Goal: Information Seeking & Learning: Learn about a topic

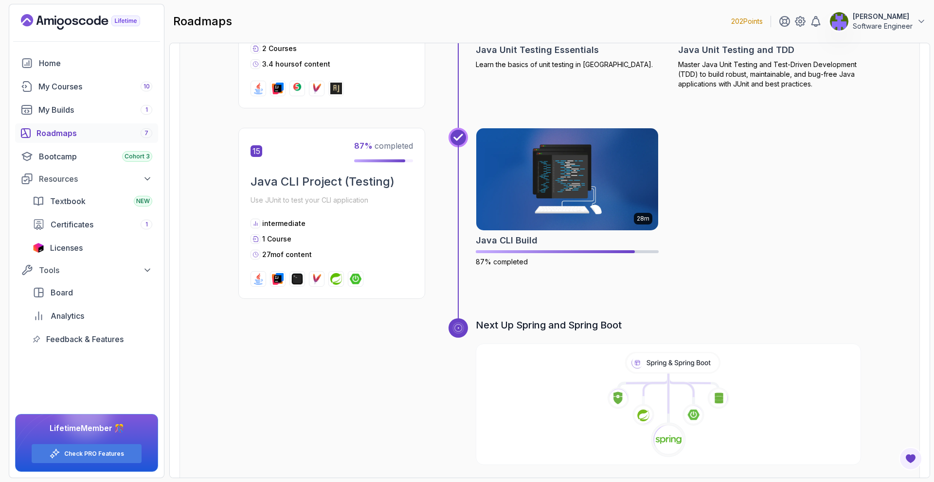
scroll to position [3051, 0]
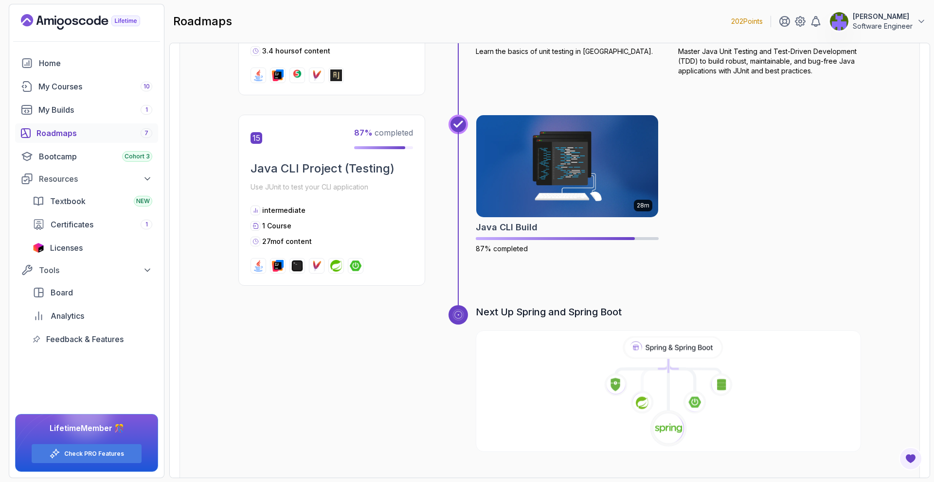
click at [628, 337] on icon at bounding box center [672, 347] width 97 height 20
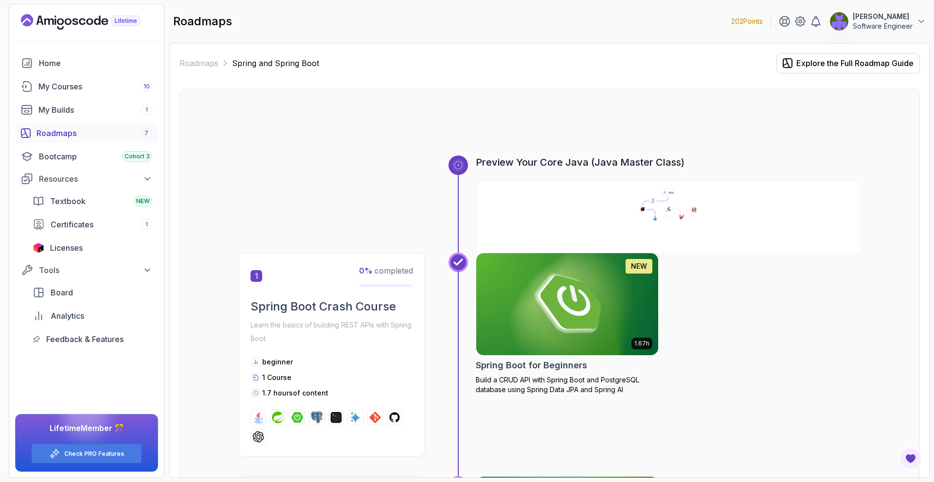
click at [542, 189] on icon at bounding box center [668, 205] width 387 height 35
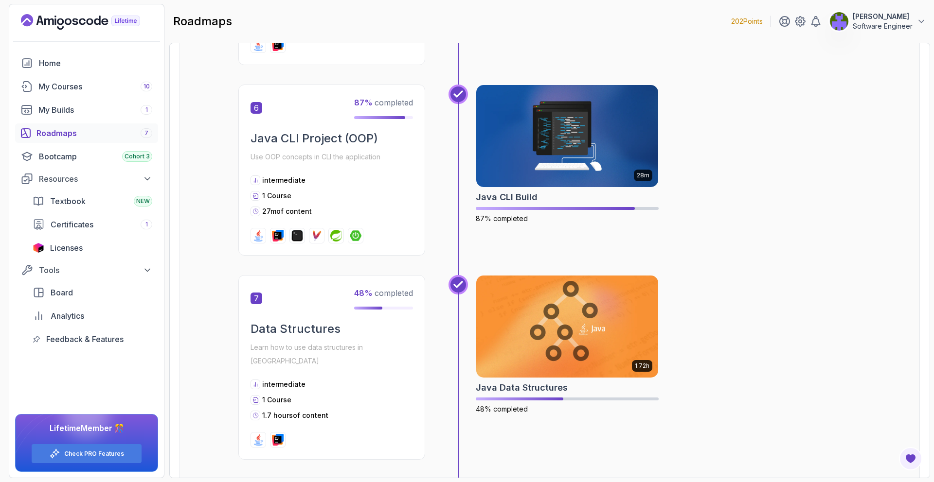
scroll to position [1306, 0]
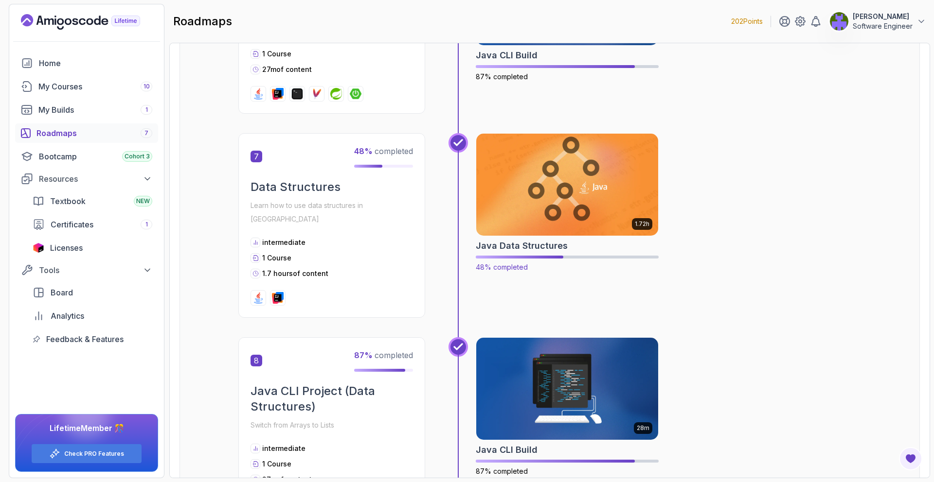
click at [547, 200] on img at bounding box center [567, 184] width 191 height 107
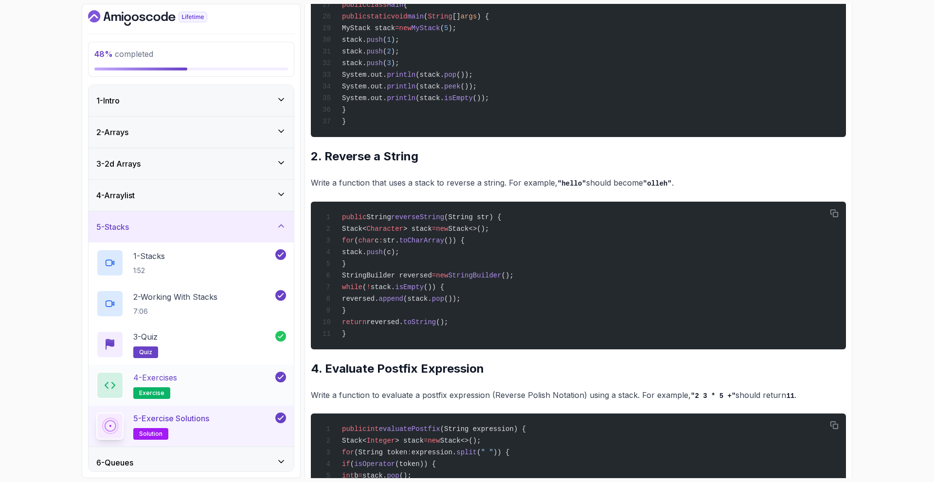
scroll to position [133, 0]
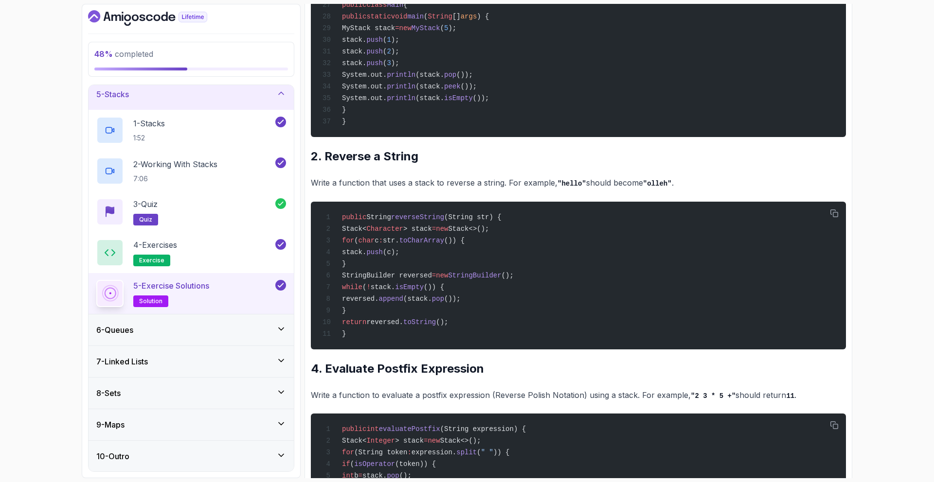
click at [280, 331] on icon at bounding box center [281, 329] width 10 height 10
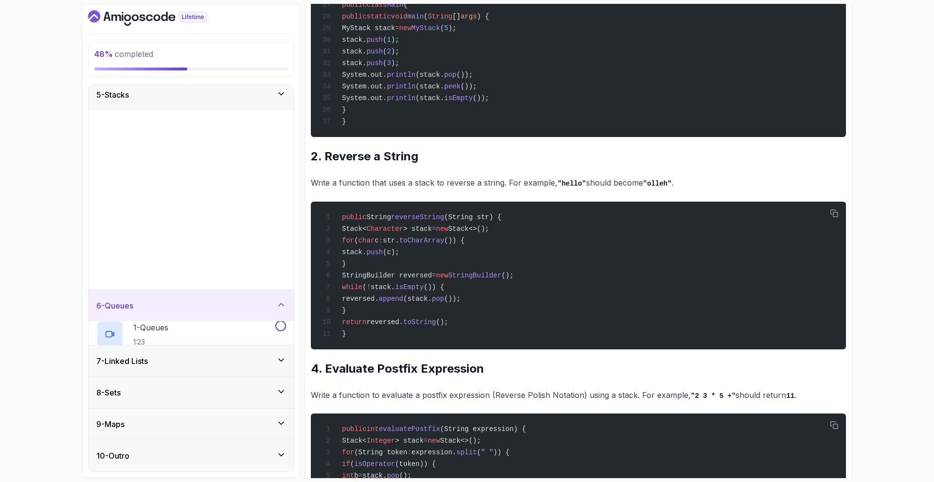
scroll to position [0, 0]
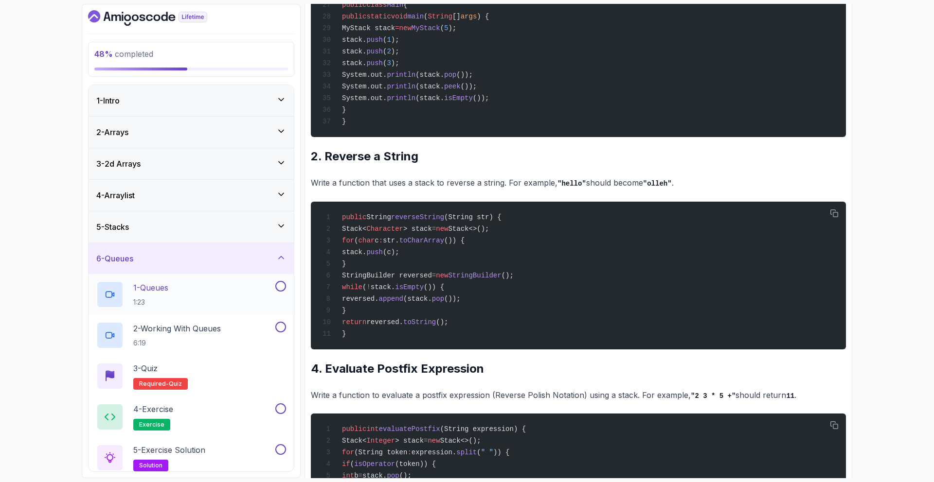
click at [262, 300] on div "1 - Queues 1:23" at bounding box center [184, 294] width 177 height 27
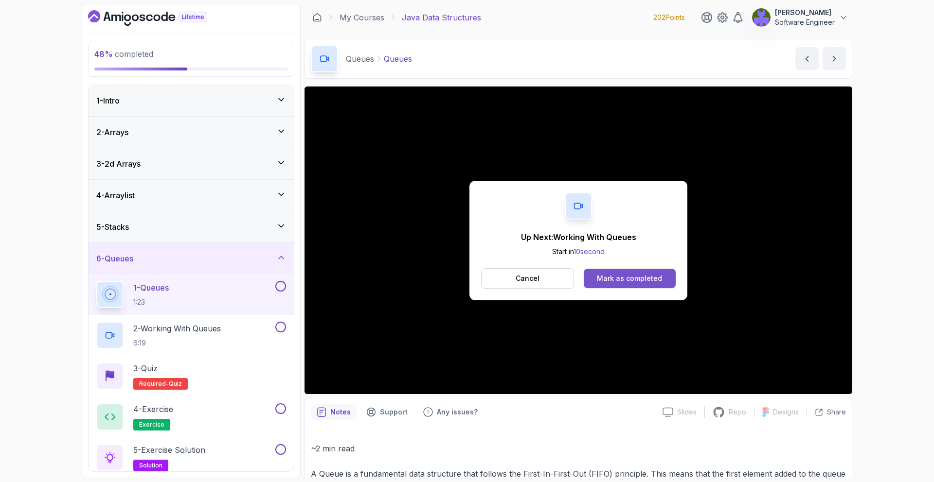
click at [659, 278] on div "Mark as completed" at bounding box center [629, 279] width 65 height 10
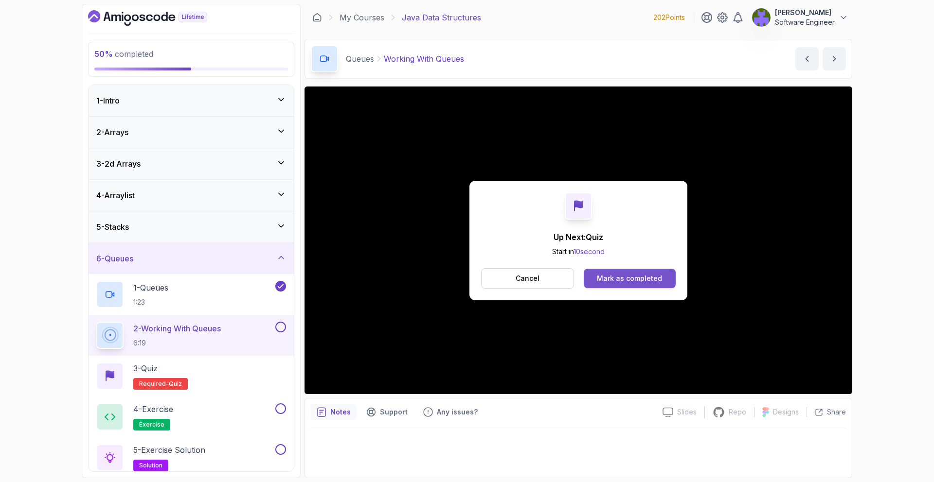
click at [658, 274] on div "Mark as completed" at bounding box center [629, 279] width 65 height 10
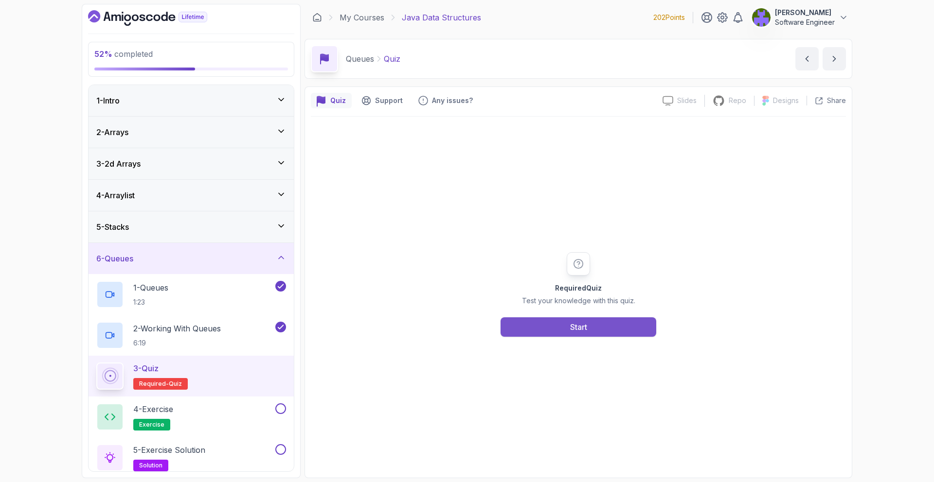
click at [580, 330] on div "Start" at bounding box center [578, 327] width 17 height 12
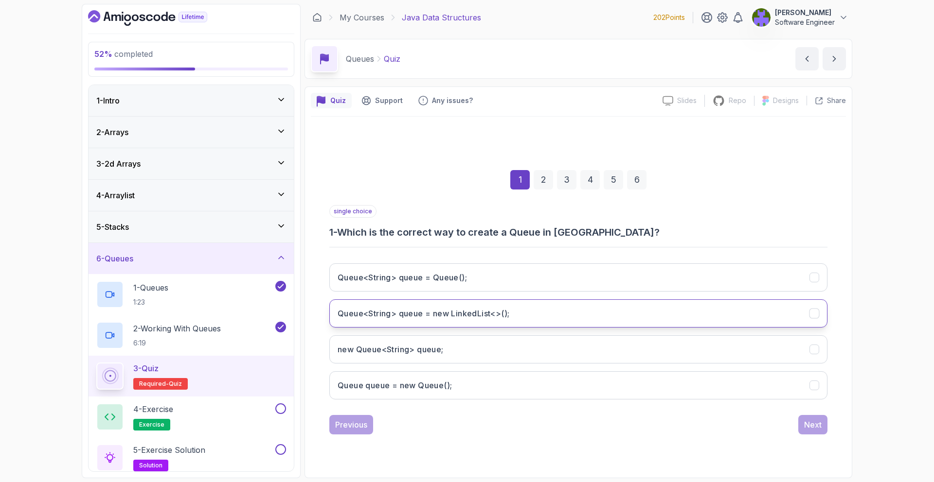
click at [545, 317] on button "Queue<String> queue = new LinkedList<>();" at bounding box center [578, 313] width 498 height 28
click at [811, 423] on div "Next" at bounding box center [813, 425] width 18 height 12
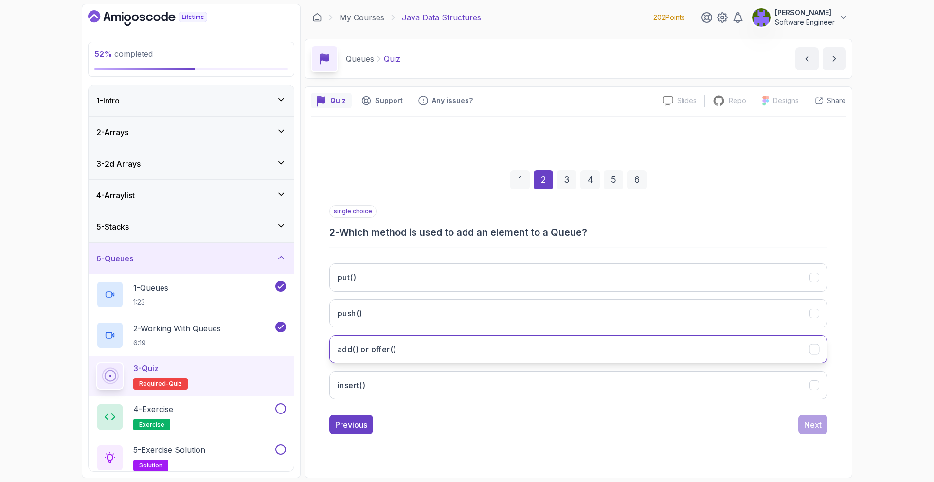
click at [590, 335] on button "add() or offer()" at bounding box center [578, 349] width 498 height 28
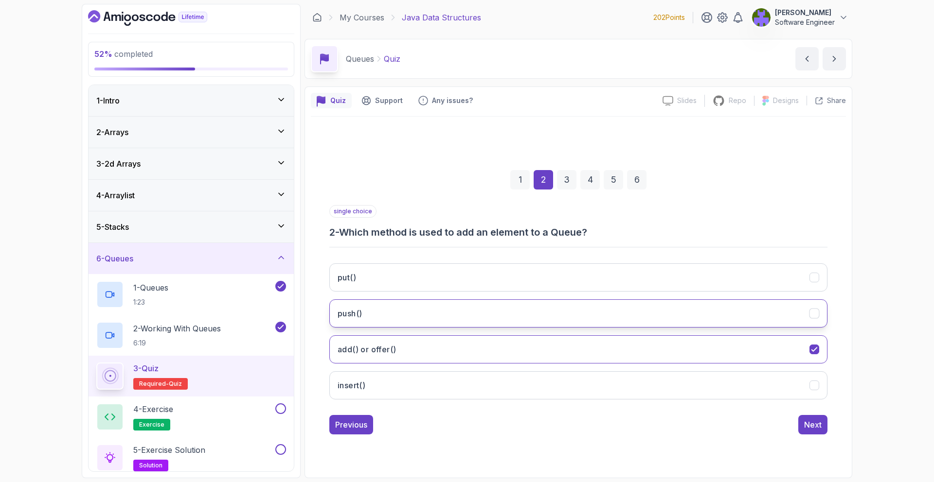
click at [792, 317] on button "push()" at bounding box center [578, 313] width 498 height 28
click at [809, 420] on div "Next" at bounding box center [813, 425] width 18 height 12
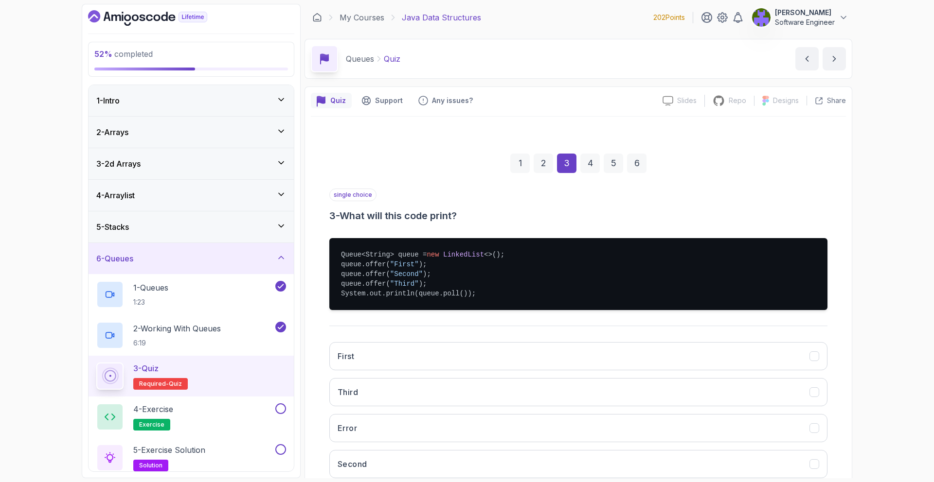
click at [542, 170] on div "2" at bounding box center [542, 163] width 19 height 19
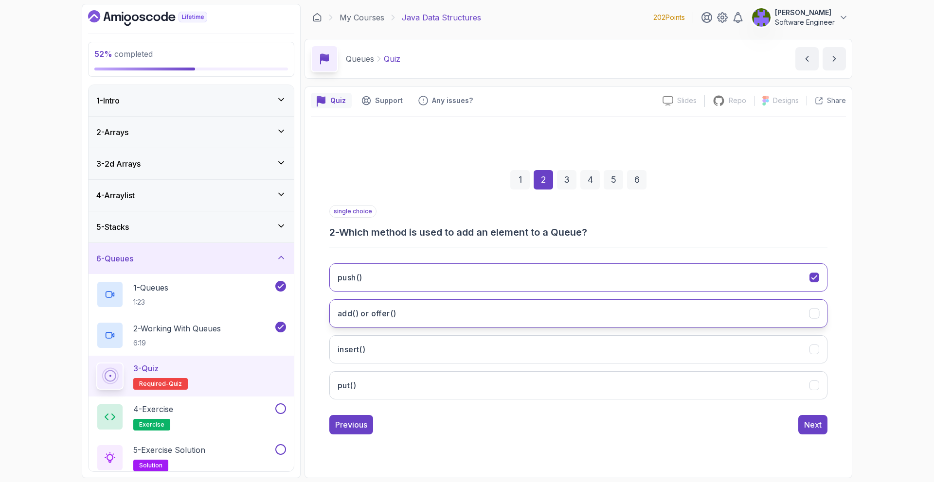
drag, startPoint x: 544, startPoint y: 314, endPoint x: 550, endPoint y: 313, distance: 5.9
click at [544, 314] on button "add() or offer()" at bounding box center [578, 313] width 498 height 28
click at [556, 185] on div "1 2 3 4 5 6" at bounding box center [578, 180] width 498 height 51
click at [566, 187] on div "3" at bounding box center [566, 179] width 19 height 19
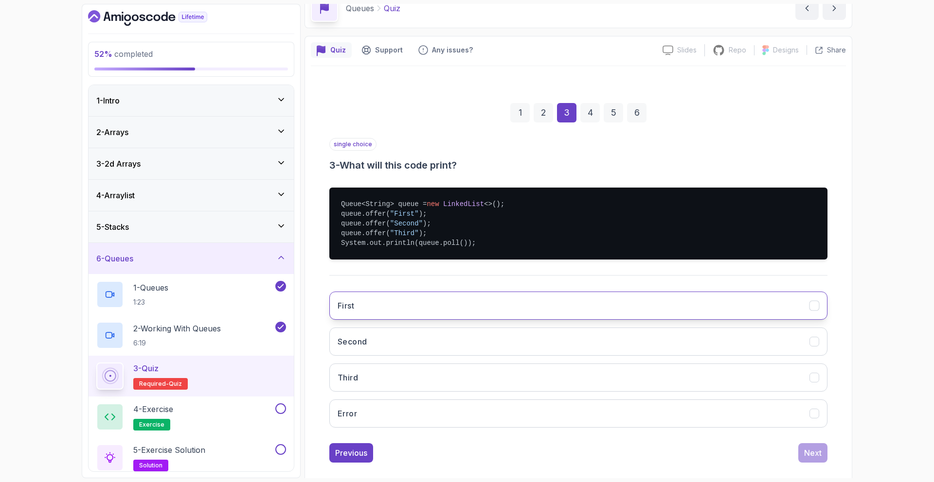
scroll to position [53, 0]
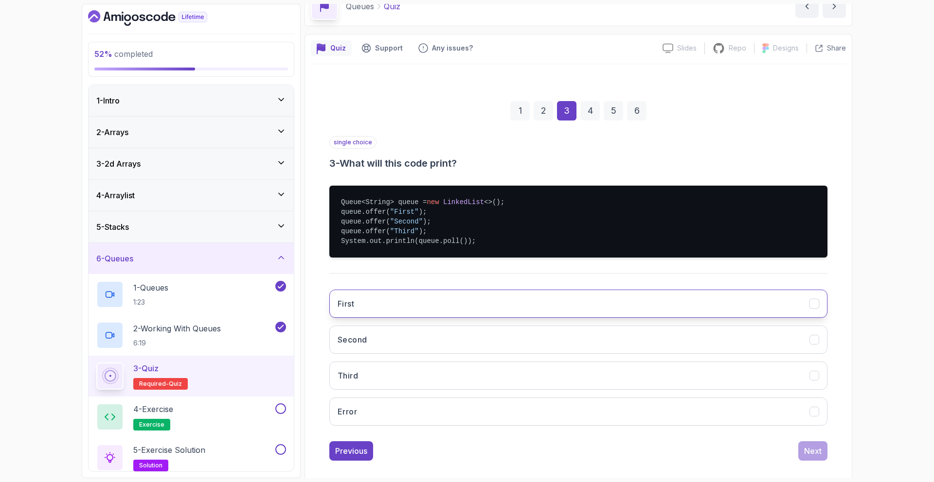
click at [544, 314] on button "First" at bounding box center [578, 304] width 498 height 28
click at [815, 443] on button "Next" at bounding box center [812, 450] width 29 height 19
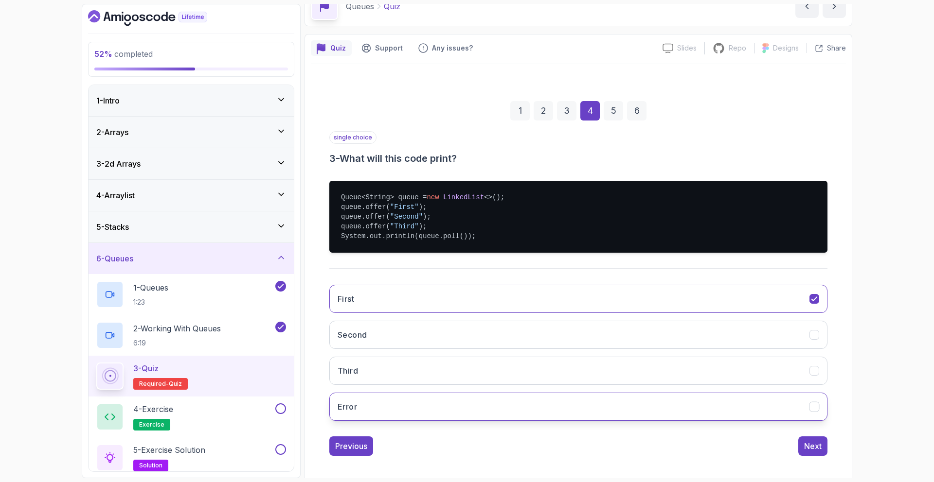
scroll to position [0, 0]
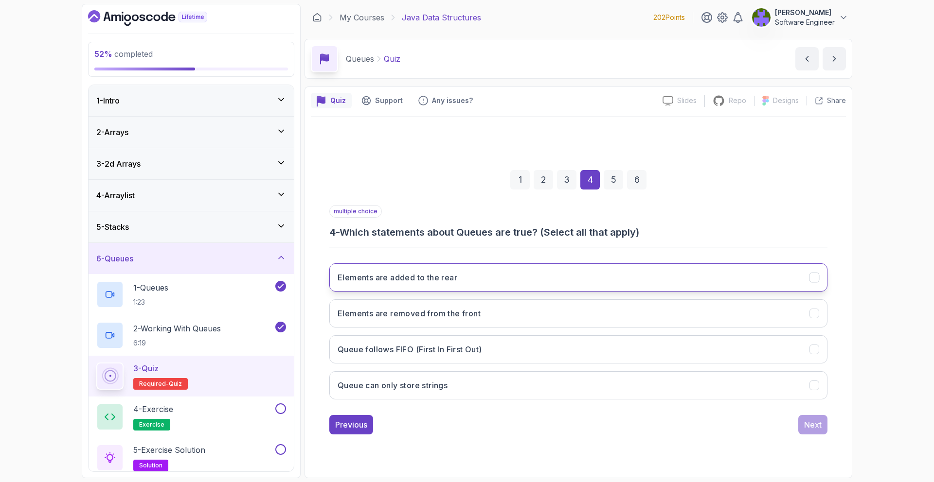
click at [550, 284] on button "Elements are added to the rear" at bounding box center [578, 278] width 498 height 28
click at [655, 328] on div "Elements are added to the rear Elements are removed from the front Queue follow…" at bounding box center [578, 332] width 498 height 152
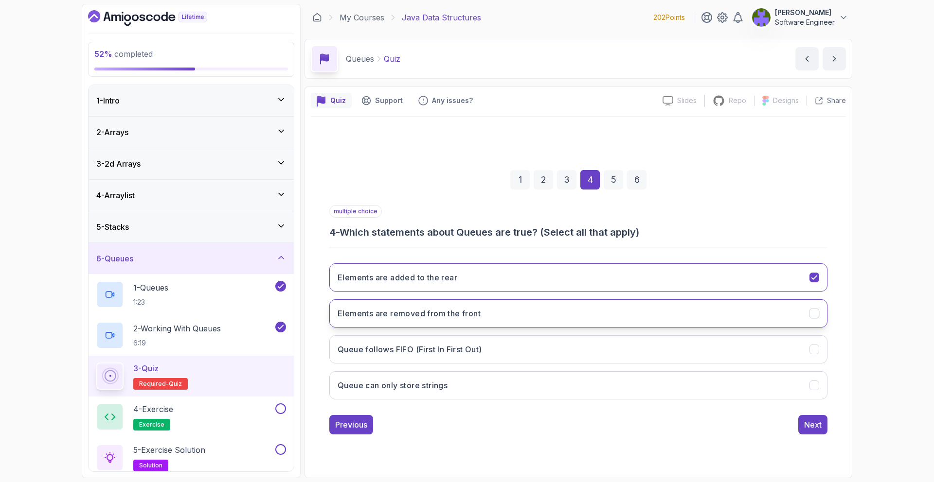
click at [655, 319] on button "Elements are removed from the front" at bounding box center [578, 313] width 498 height 28
click at [638, 342] on button "Queue follows FIFO (First In First Out)" at bounding box center [578, 349] width 498 height 28
drag, startPoint x: 835, startPoint y: 422, endPoint x: 817, endPoint y: 423, distance: 18.5
click at [835, 422] on div "1 2 3 4 5 6 multiple choice 4 - Which statements about Queues are true? (Select…" at bounding box center [578, 295] width 535 height 296
click at [817, 423] on div "Next" at bounding box center [813, 425] width 18 height 12
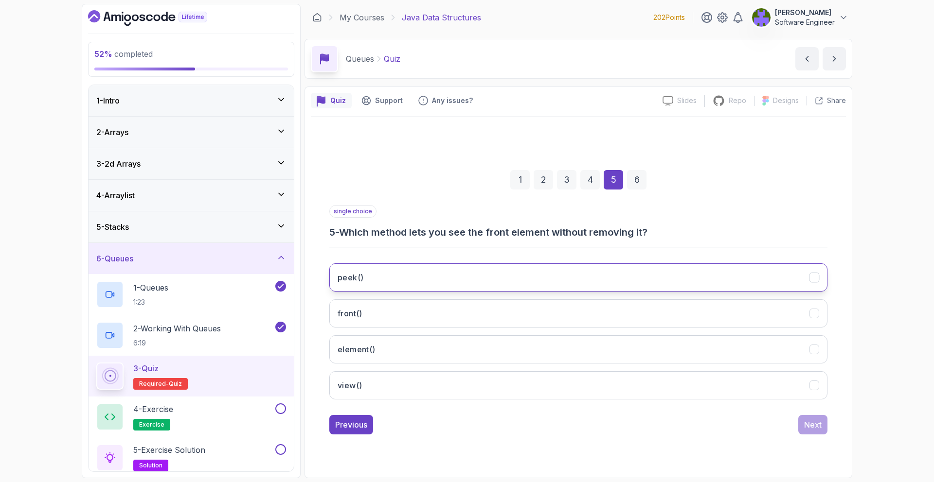
click at [573, 279] on button "peek()" at bounding box center [578, 278] width 498 height 28
click at [812, 429] on div "Next" at bounding box center [813, 425] width 18 height 12
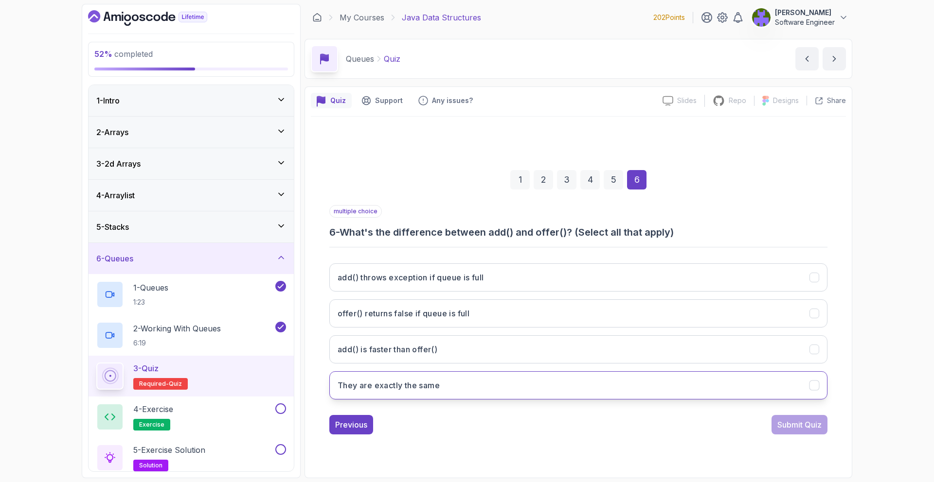
click at [523, 378] on button "They are exactly the same" at bounding box center [578, 385] width 498 height 28
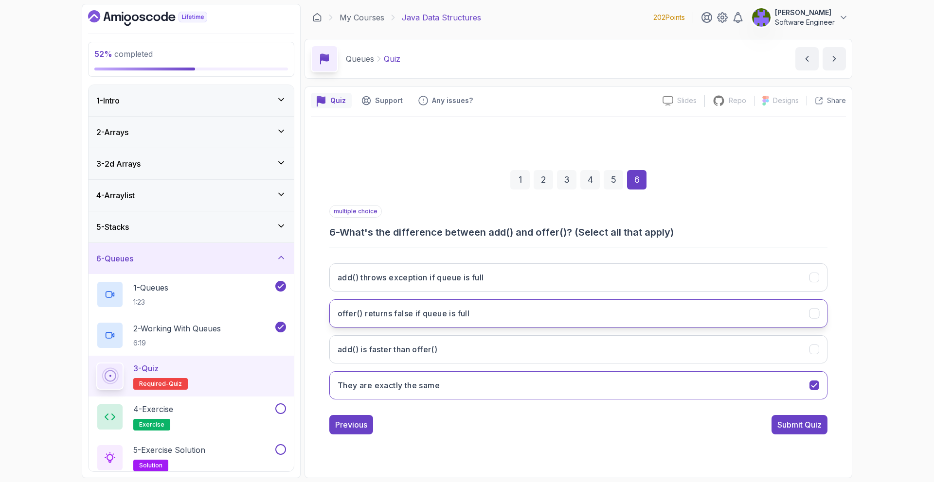
click at [582, 308] on button "offer() returns false if queue is full" at bounding box center [578, 313] width 498 height 28
click at [634, 319] on button "offer() returns false if queue is full" at bounding box center [578, 313] width 498 height 28
click at [810, 426] on div "Submit Quiz" at bounding box center [799, 425] width 44 height 12
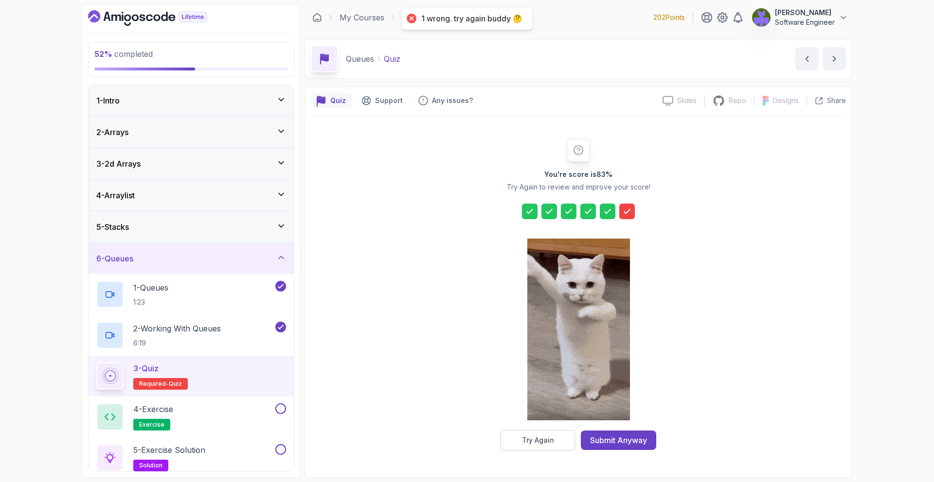
click at [564, 439] on button "Try Again" at bounding box center [537, 440] width 74 height 20
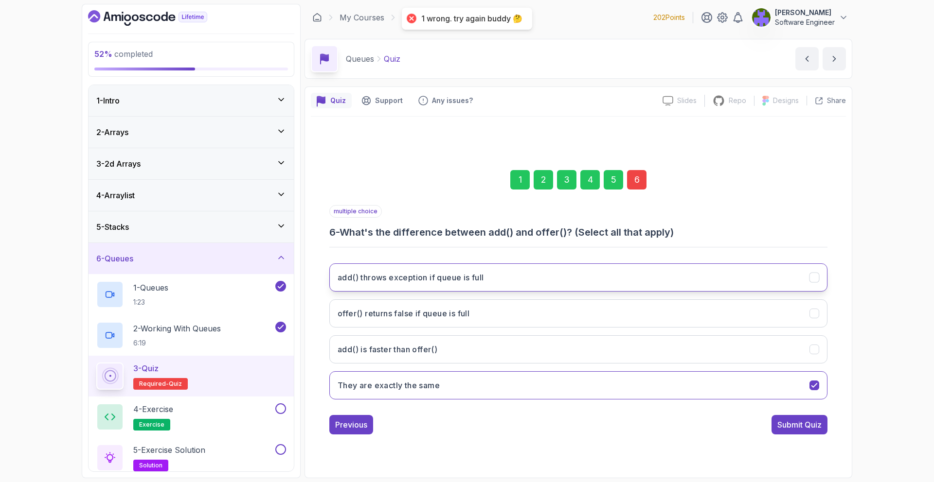
click at [569, 289] on button "add() throws exception if queue is full" at bounding box center [578, 278] width 498 height 28
click at [801, 428] on div "Submit Quiz" at bounding box center [799, 425] width 44 height 12
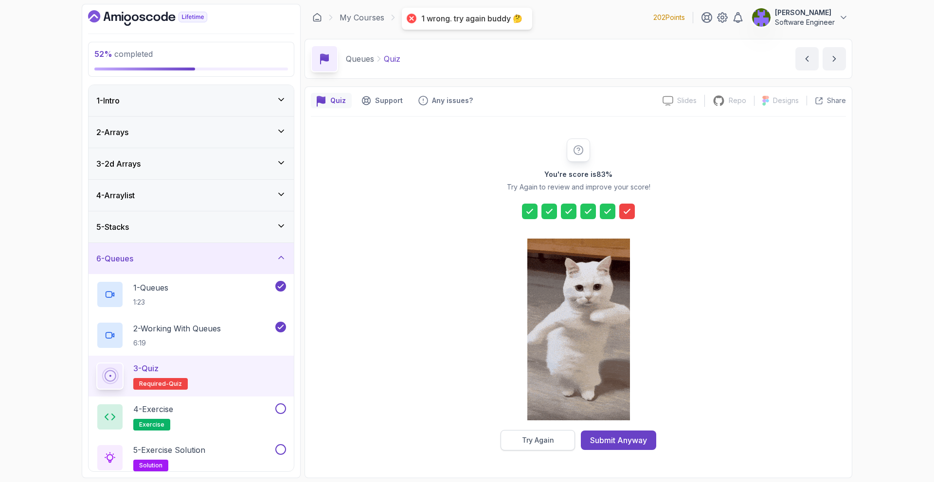
click at [572, 441] on button "Try Again" at bounding box center [537, 440] width 74 height 20
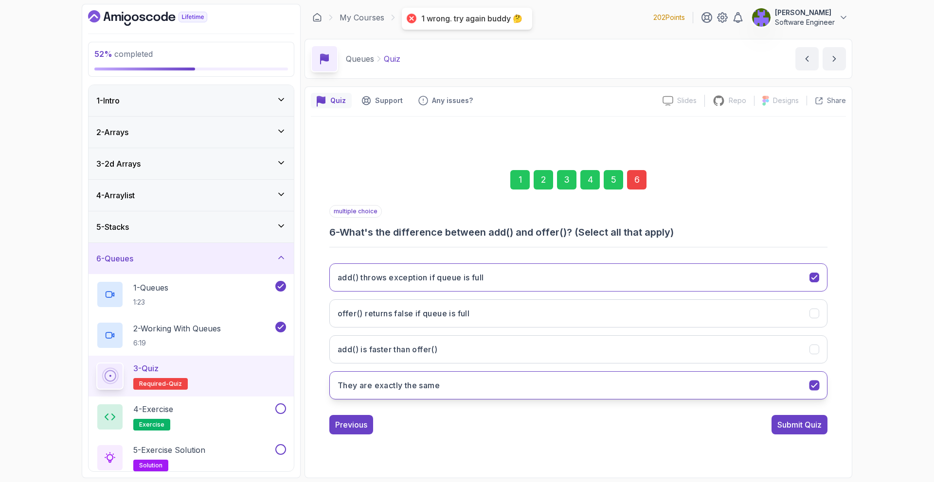
click at [662, 381] on button "They are exactly the same" at bounding box center [578, 385] width 498 height 28
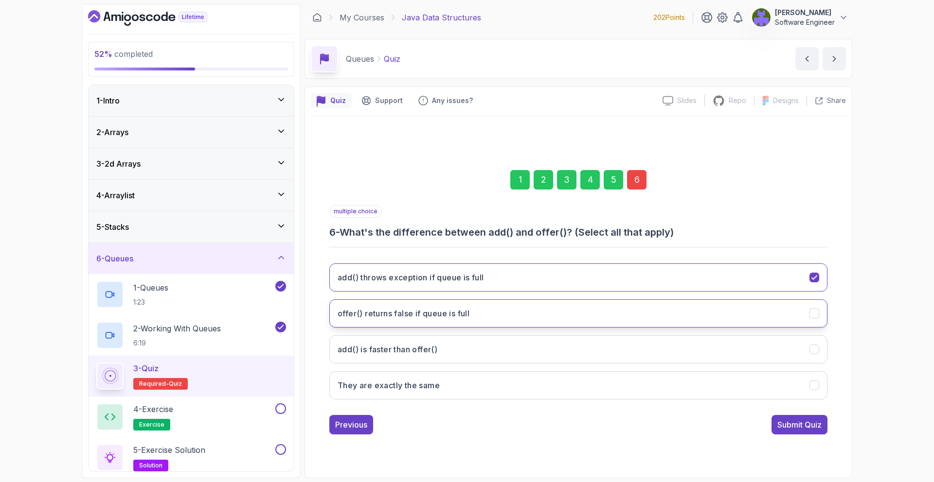
click at [760, 317] on button "offer() returns false if queue is full" at bounding box center [578, 313] width 498 height 28
click at [799, 422] on div "Submit Quiz" at bounding box center [799, 425] width 44 height 12
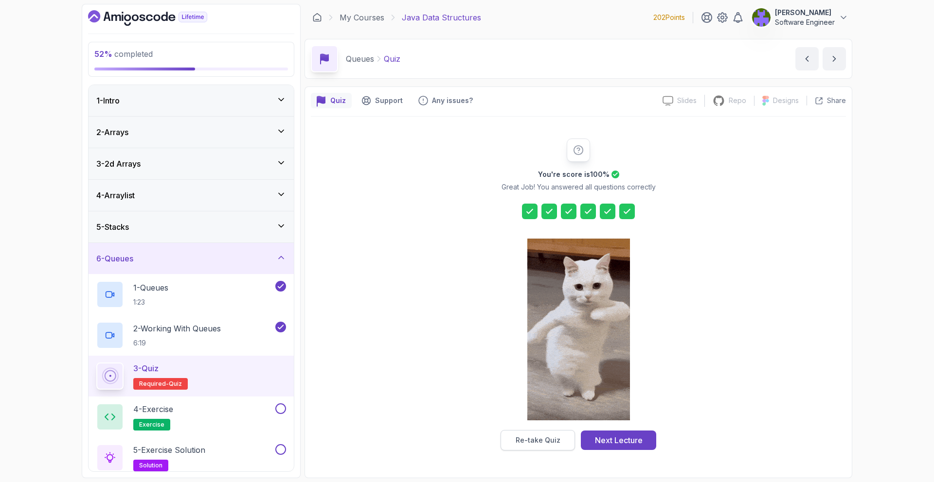
click at [552, 440] on div "Re-take Quiz" at bounding box center [537, 441] width 45 height 10
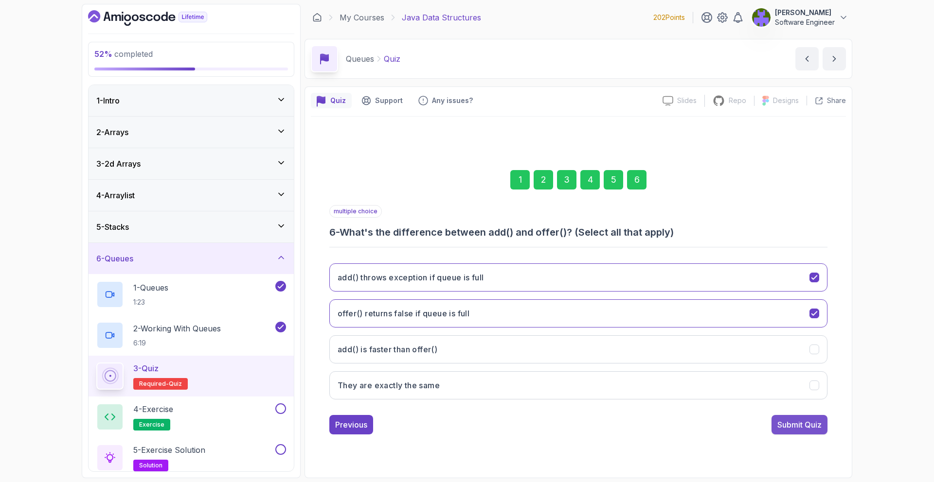
click at [804, 424] on div "Submit Quiz" at bounding box center [799, 425] width 44 height 12
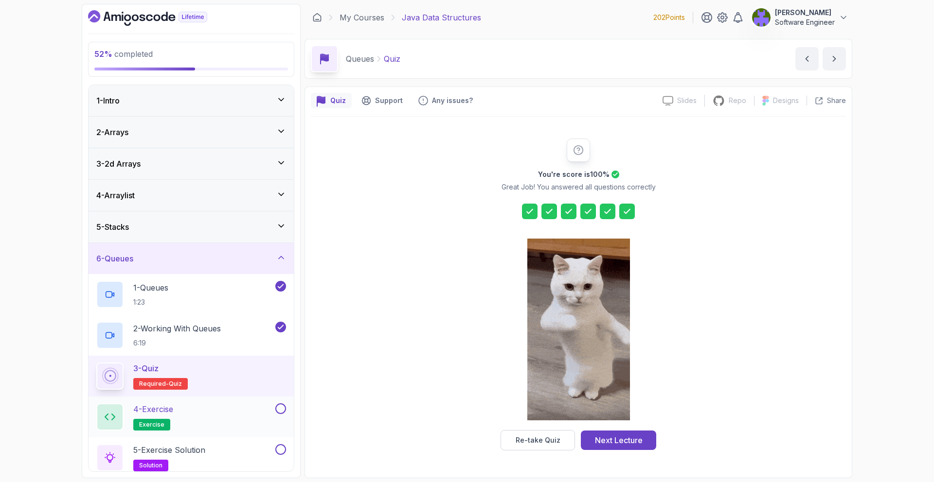
click at [259, 410] on div "4 - Exercise exercise" at bounding box center [184, 417] width 177 height 27
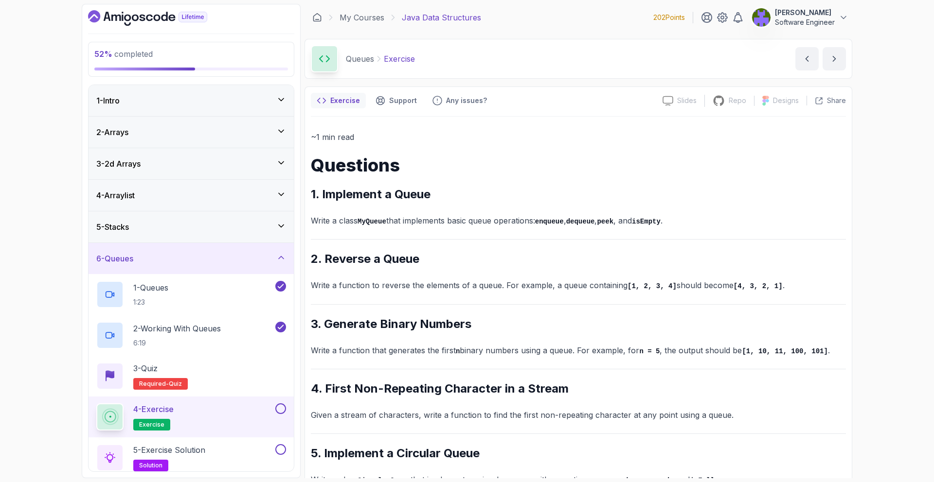
click at [369, 199] on h2 "1. Implement a Queue" at bounding box center [578, 195] width 535 height 16
copy div "Implement a Queue"
drag, startPoint x: 369, startPoint y: 199, endPoint x: 434, endPoint y: 197, distance: 65.2
click at [434, 197] on h2 "1. Implement a Queue" at bounding box center [578, 195] width 535 height 16
click at [599, 307] on div "~1 min read Questions 1. Implement a Queue Write a class MyQueue that implement…" at bounding box center [578, 308] width 535 height 357
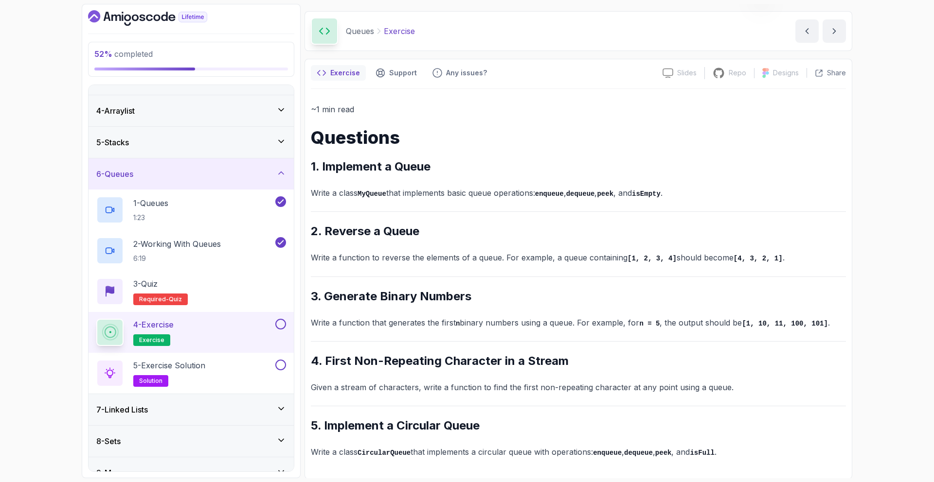
scroll to position [133, 0]
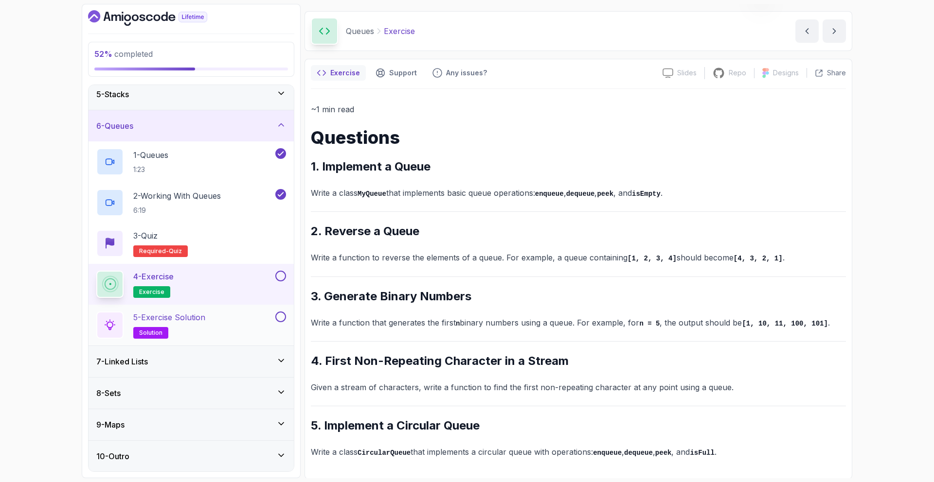
click at [265, 325] on div "5 - Exercise Solution solution" at bounding box center [184, 325] width 177 height 27
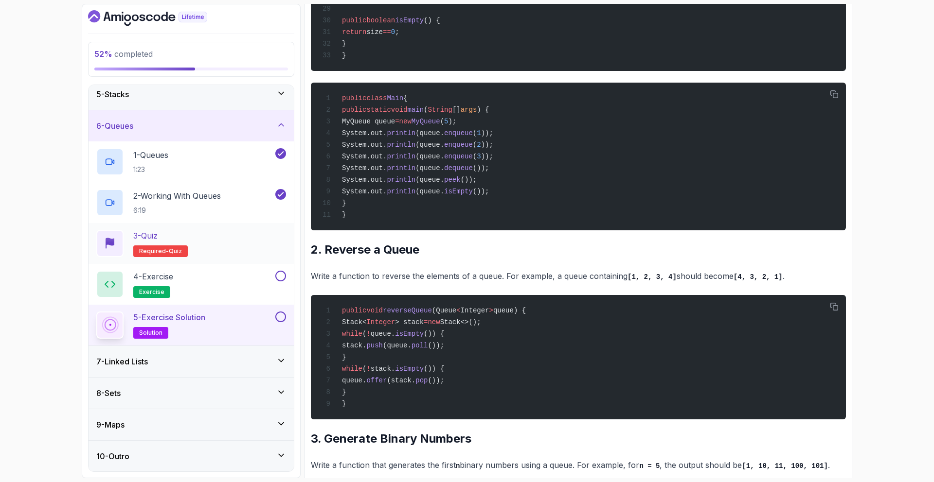
scroll to position [571, 0]
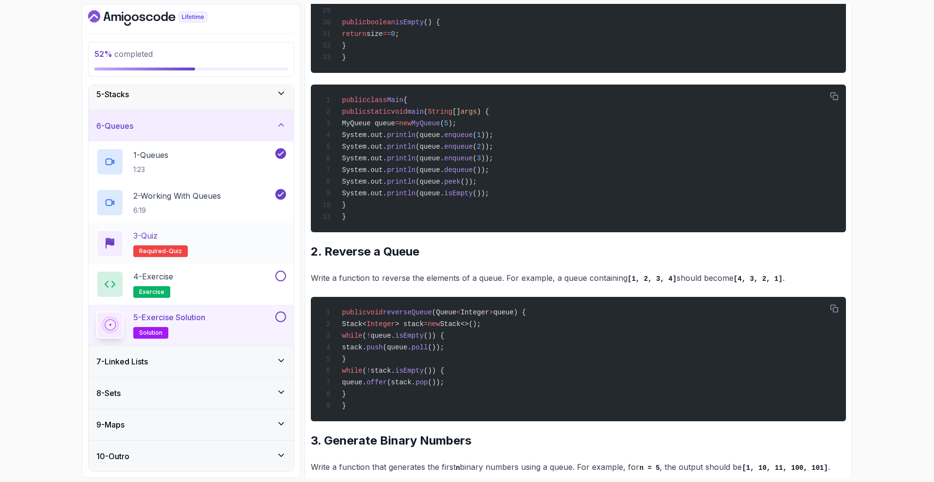
click at [251, 256] on div "3 - Quiz Required- quiz" at bounding box center [191, 243] width 190 height 27
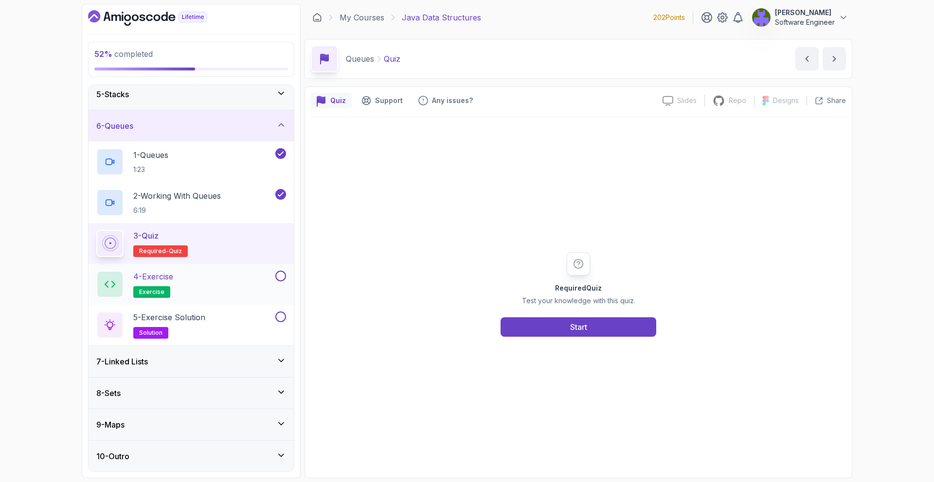
click at [269, 271] on div "4 - Exercise exercise" at bounding box center [184, 284] width 177 height 27
click at [264, 273] on div "4 - Exercise exercise" at bounding box center [184, 284] width 177 height 27
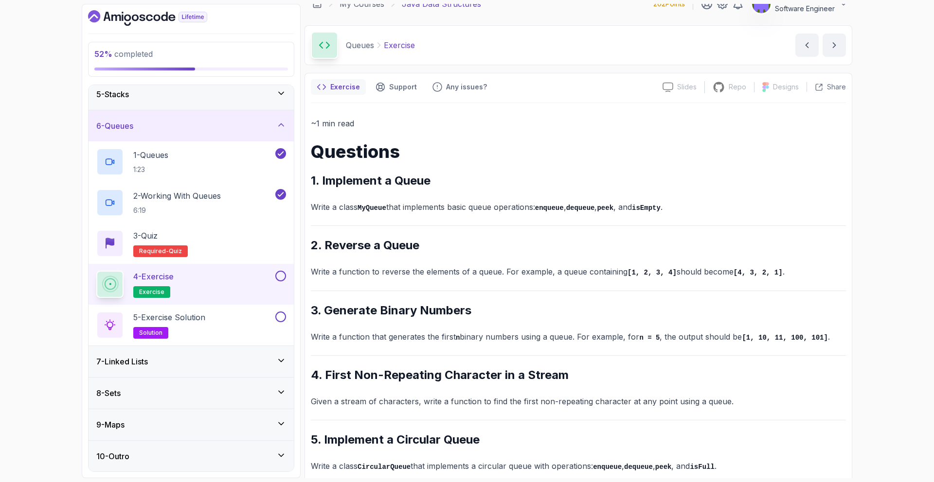
scroll to position [17, 0]
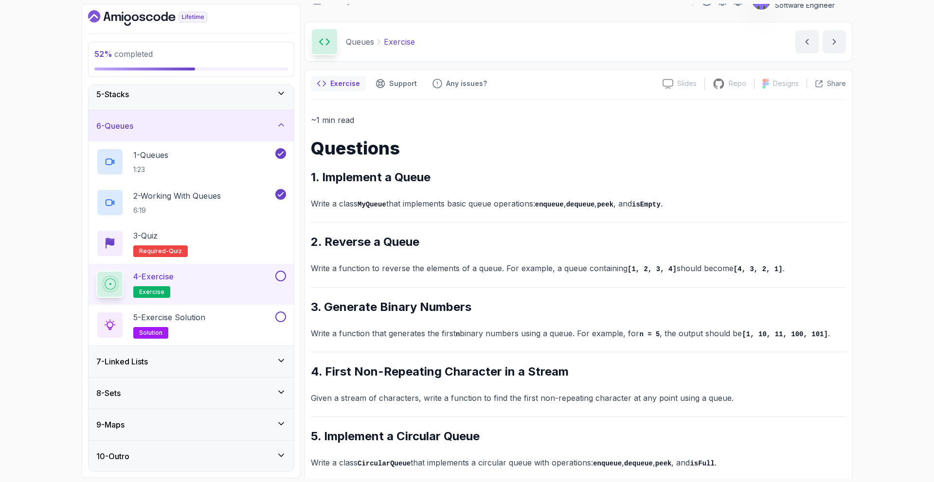
click at [333, 245] on h2 "2. Reverse a Queue" at bounding box center [578, 242] width 535 height 16
drag, startPoint x: 333, startPoint y: 245, endPoint x: 405, endPoint y: 235, distance: 72.6
click at [420, 243] on h2 "2. Reverse a Queue" at bounding box center [578, 242] width 535 height 16
copy div "Reverse a Queue"
click at [258, 308] on div "5 - Exercise Solution solution" at bounding box center [190, 325] width 205 height 41
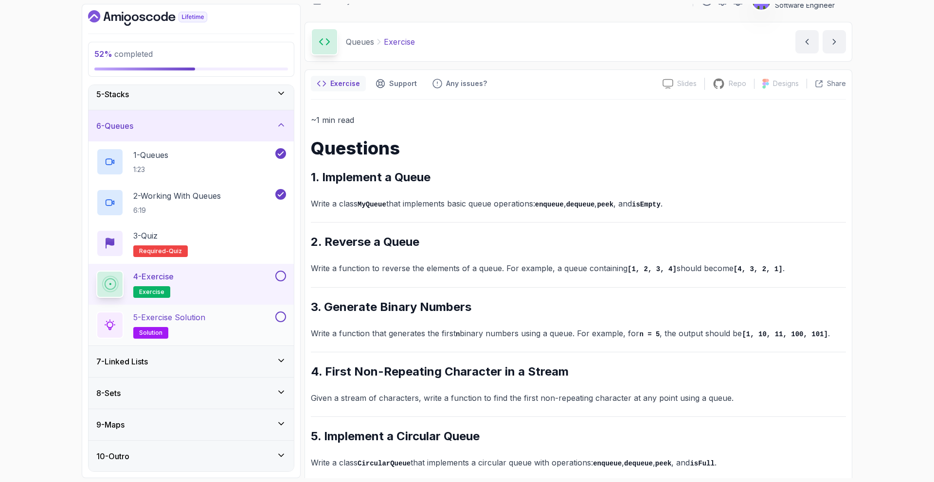
click at [255, 315] on div "5 - Exercise Solution solution" at bounding box center [184, 325] width 177 height 27
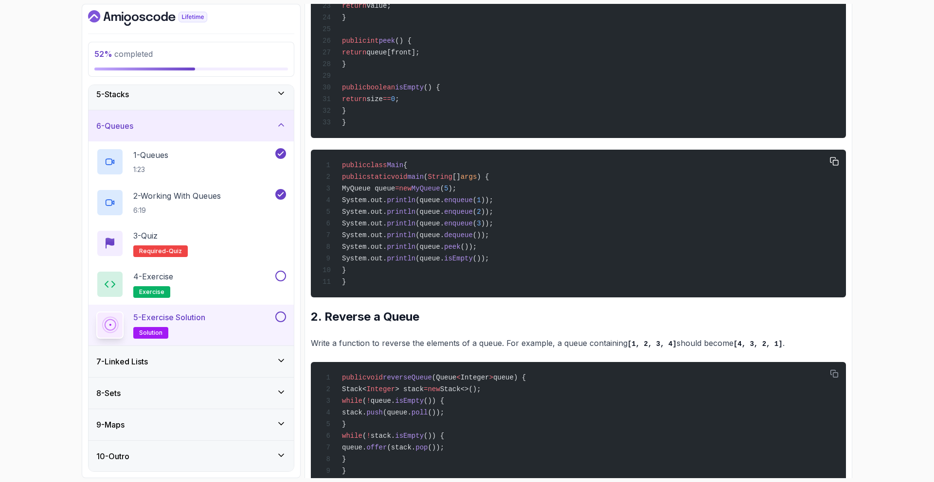
scroll to position [508, 0]
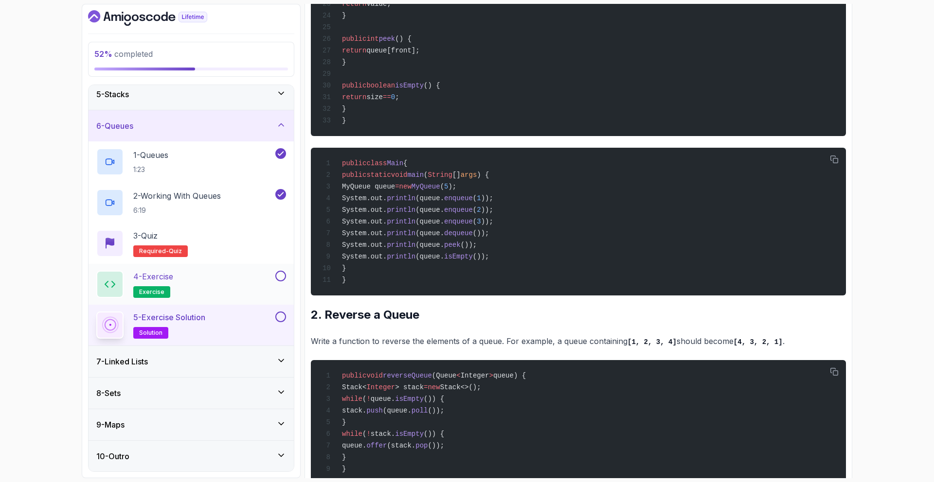
click at [242, 282] on div "4 - Exercise exercise" at bounding box center [184, 284] width 177 height 27
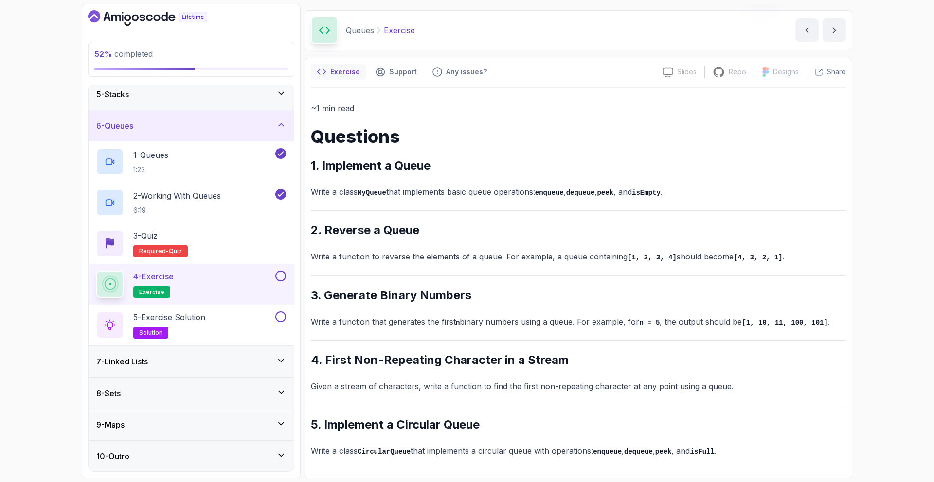
scroll to position [28, 0]
click at [255, 313] on div "5 - Exercise Solution solution" at bounding box center [184, 325] width 177 height 27
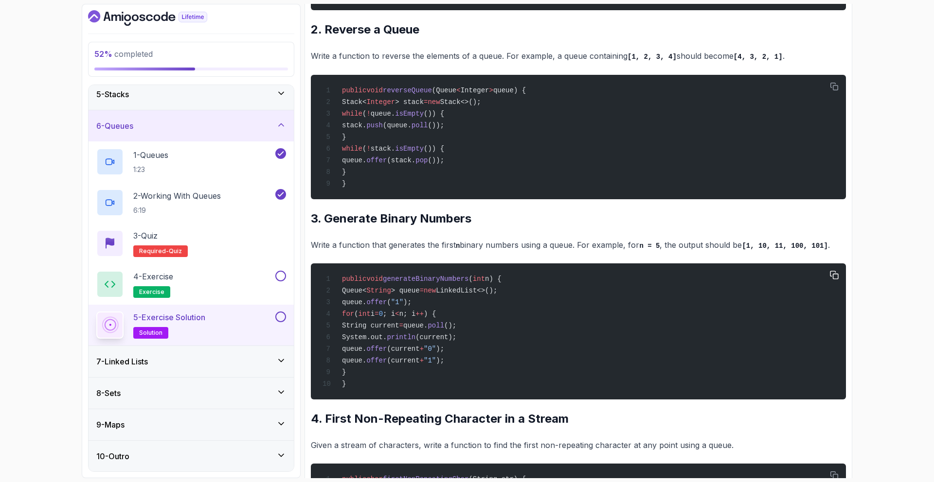
scroll to position [833, 0]
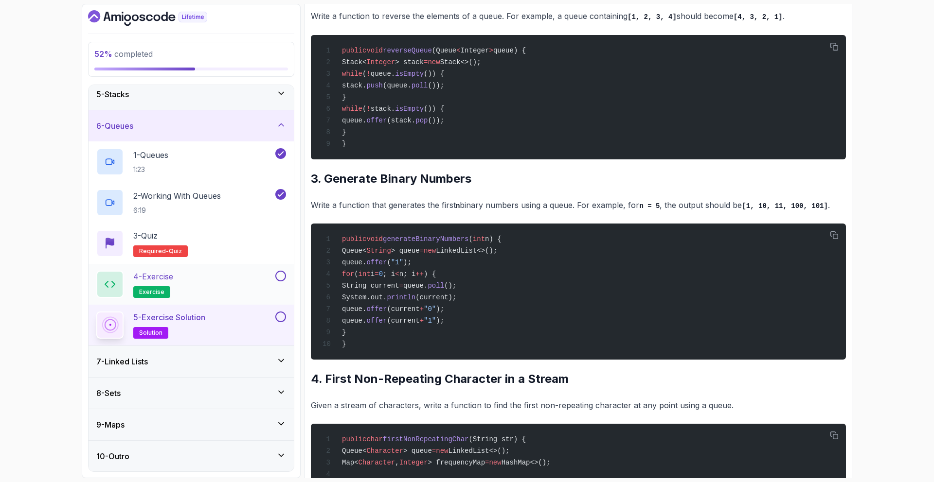
click at [249, 280] on div "4 - Exercise exercise" at bounding box center [184, 284] width 177 height 27
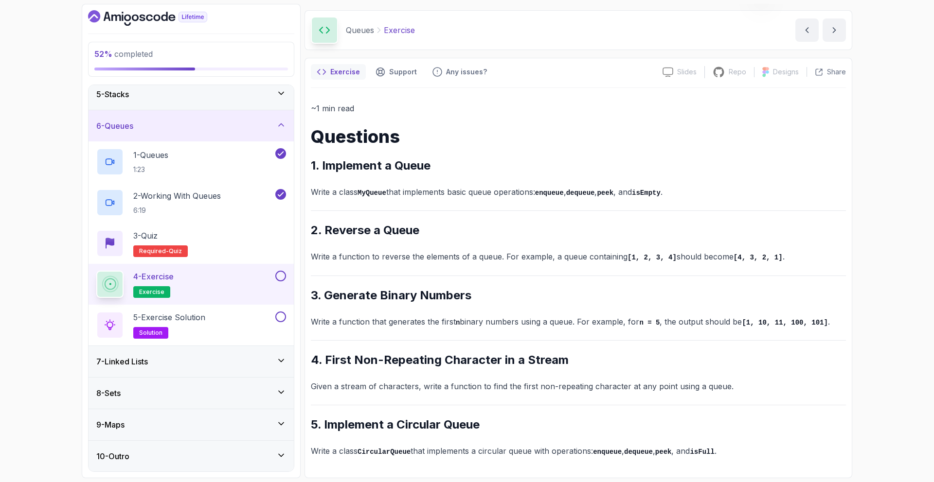
scroll to position [28, 0]
click at [255, 335] on div "5 - Exercise Solution solution" at bounding box center [184, 325] width 177 height 27
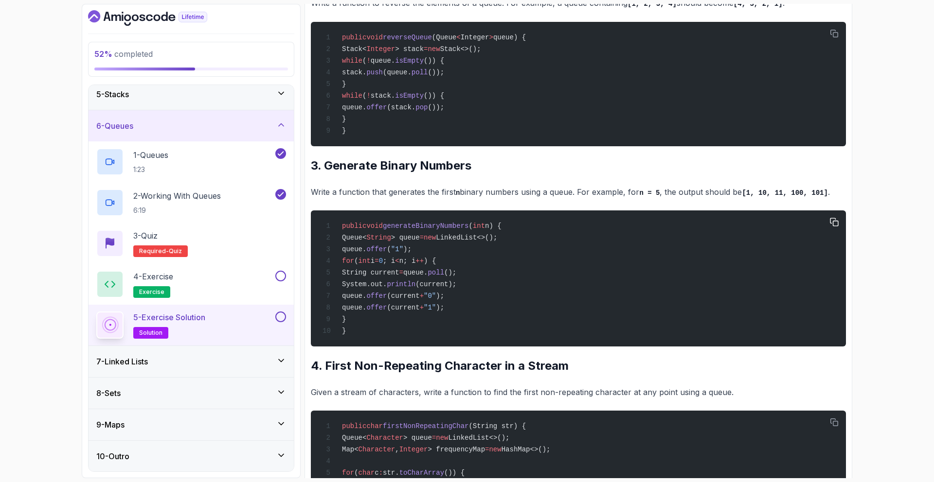
scroll to position [848, 0]
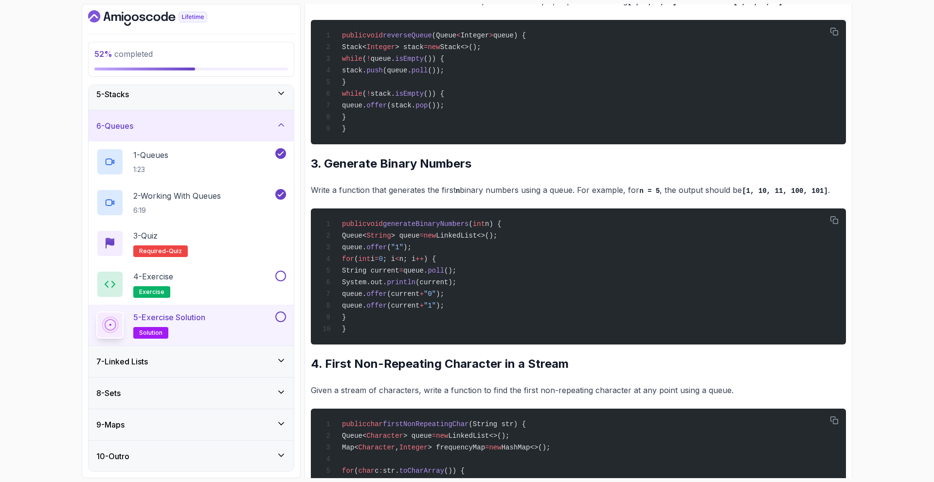
click at [449, 197] on p "Write a function that generates the first n binary numbers using a queue. For e…" at bounding box center [578, 190] width 535 height 14
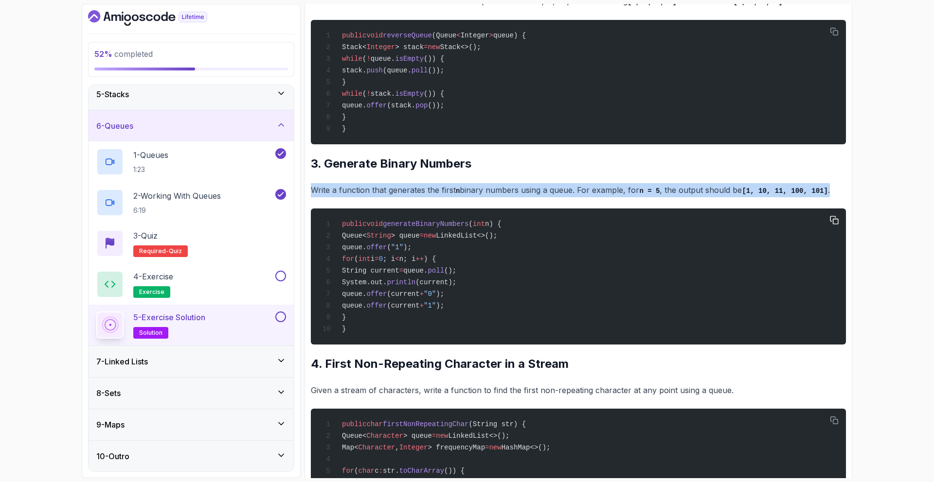
copy div "Write a function that generates the first n binary numbers using a queue. For e…"
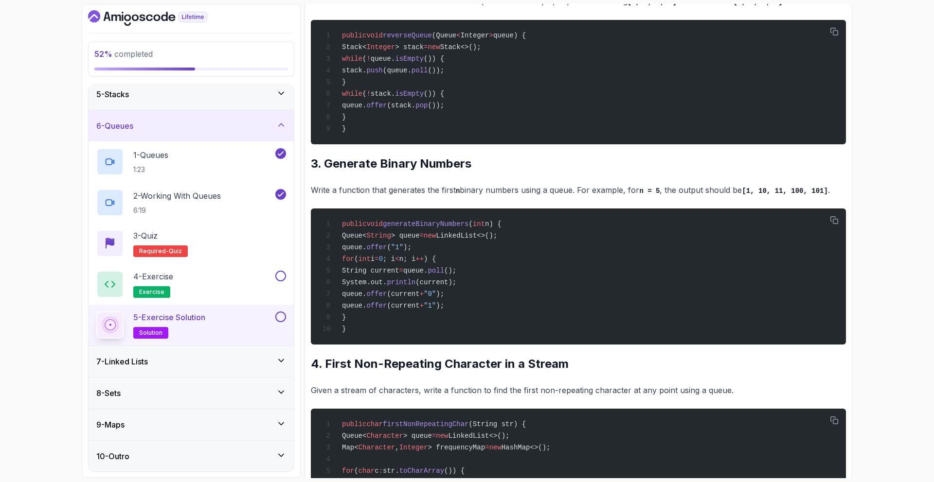
click at [498, 175] on div "~3 min read Solutions 1. Implement a Queue Write a class MyQueue that implement…" at bounding box center [578, 224] width 535 height 1884
click at [232, 261] on div "3 - Quiz Required- quiz" at bounding box center [190, 243] width 205 height 41
click at [222, 265] on div "4 - Exercise exercise" at bounding box center [190, 284] width 205 height 41
click at [233, 277] on div "4 - Exercise exercise" at bounding box center [184, 284] width 177 height 27
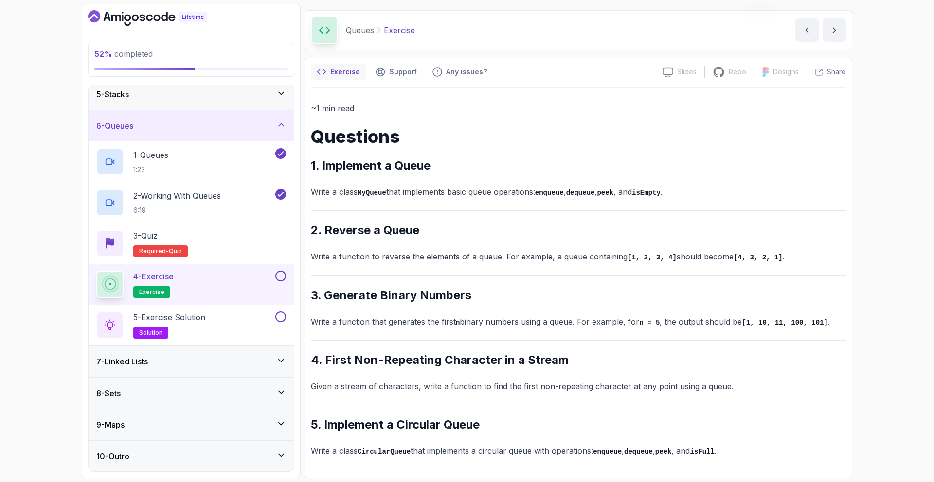
scroll to position [28, 0]
click at [505, 377] on div "~1 min read Questions 1. Implement a Queue Write a class MyQueue that implement…" at bounding box center [578, 281] width 535 height 357
click at [506, 383] on p "Given a stream of characters, write a function to find the first non-repeating …" at bounding box center [578, 388] width 535 height 14
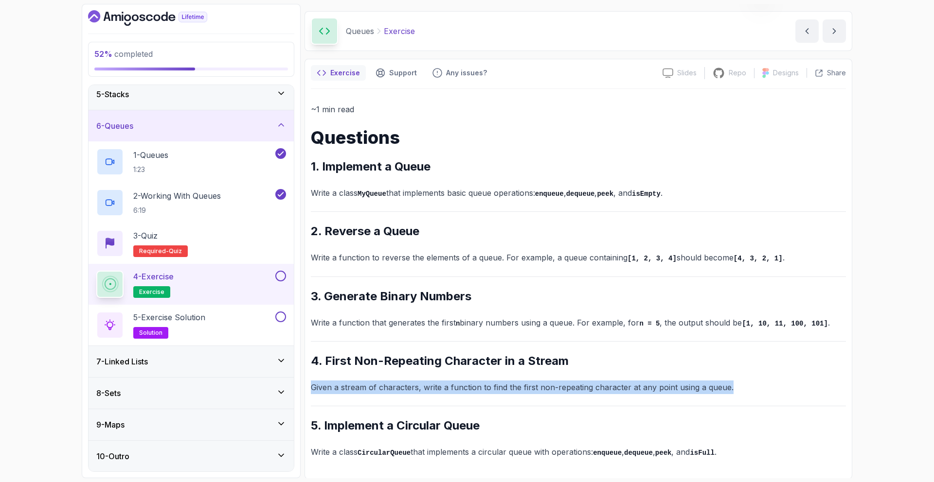
click at [506, 383] on p "Given a stream of characters, write a function to find the first non-repeating …" at bounding box center [578, 388] width 535 height 14
copy p "Given a stream of characters, write a function to find the first non-repeating …"
click at [252, 315] on div "5 - Exercise Solution solution" at bounding box center [184, 325] width 177 height 27
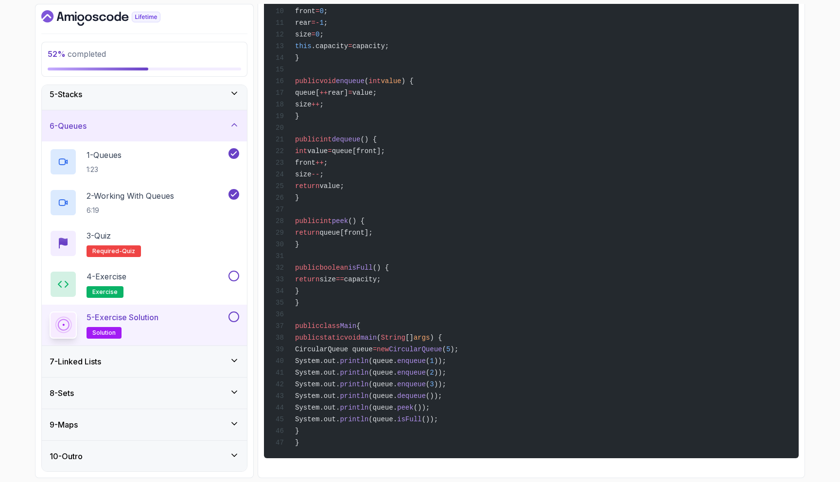
scroll to position [1612, 0]
click at [195, 276] on div "4 - Exercise exercise" at bounding box center [138, 284] width 177 height 27
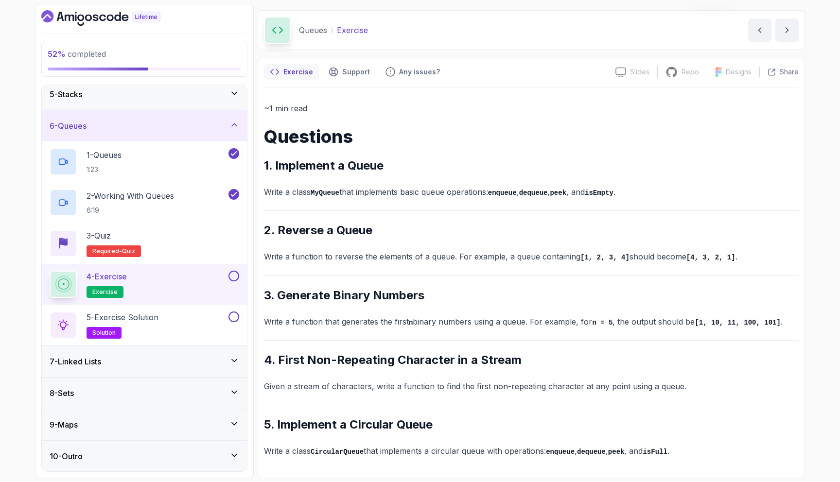
scroll to position [28, 0]
click at [178, 312] on div "5 - Exercise Solution solution" at bounding box center [138, 325] width 177 height 27
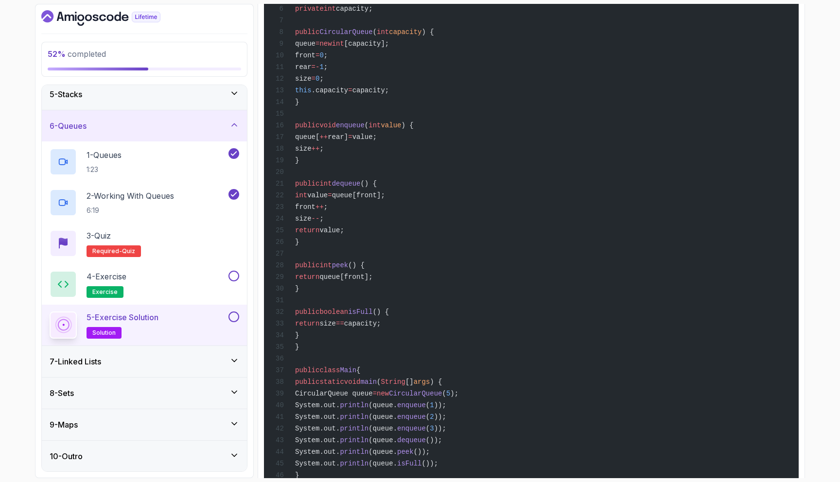
scroll to position [1512, 0]
click at [231, 274] on button at bounding box center [234, 276] width 11 height 11
click at [238, 320] on div at bounding box center [233, 317] width 13 height 11
click at [236, 316] on button at bounding box center [234, 317] width 11 height 11
click at [196, 365] on div "7 - Linked Lists" at bounding box center [145, 362] width 190 height 12
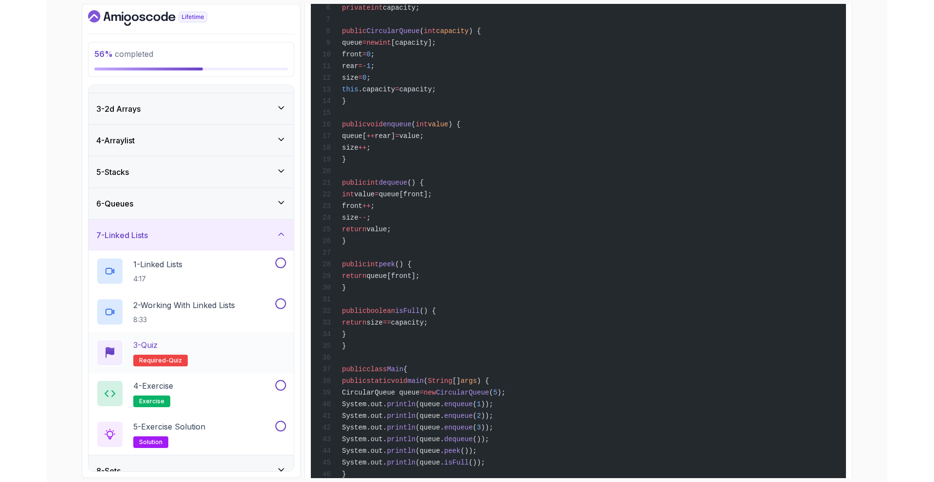
scroll to position [70, 0]
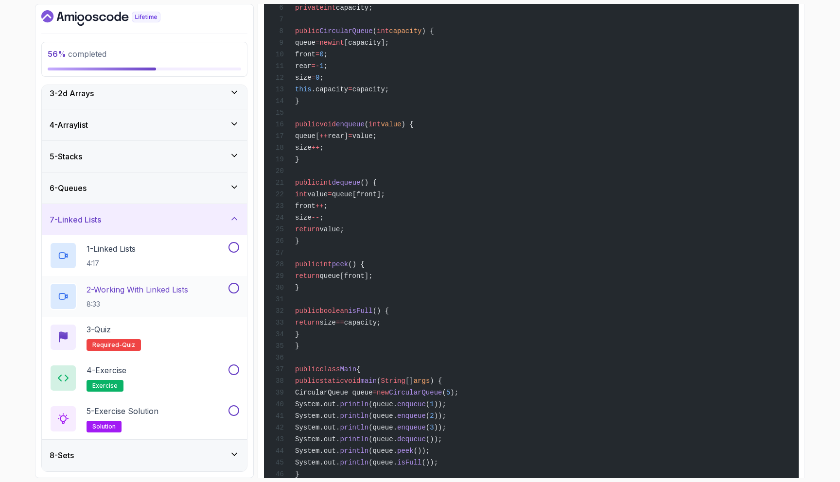
click at [199, 276] on div "2 - Working With Linked Lists 8:33" at bounding box center [144, 296] width 205 height 41
click at [200, 271] on div "1 - Linked Lists 4:17" at bounding box center [144, 255] width 205 height 41
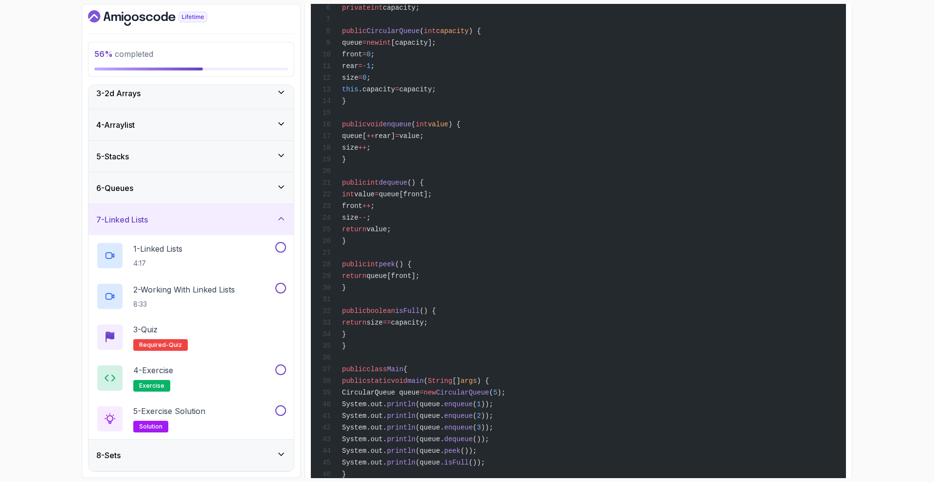
drag, startPoint x: 427, startPoint y: 211, endPoint x: 422, endPoint y: 217, distance: 7.9
click at [427, 211] on div "public class CircularQueue { private int [] queue; private int front; private i…" at bounding box center [577, 218] width 519 height 556
click at [254, 250] on div "1 - Linked Lists 4:17" at bounding box center [184, 255] width 177 height 27
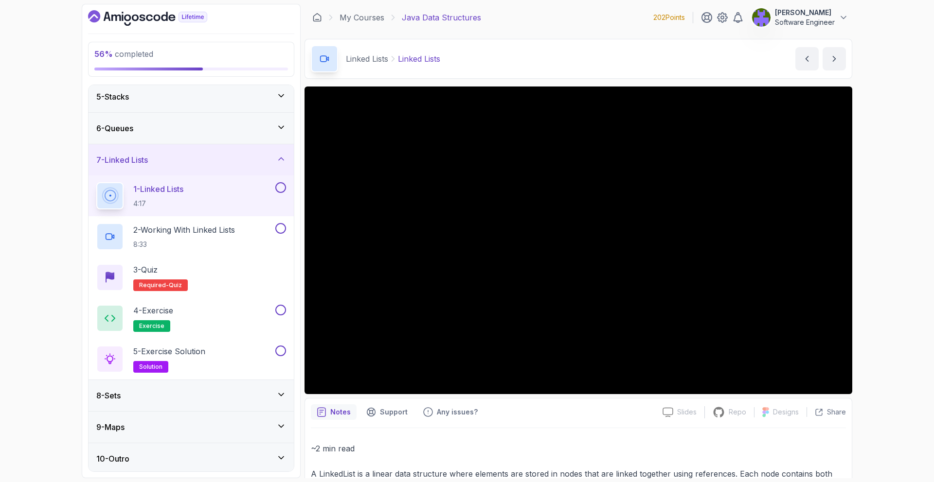
scroll to position [133, 0]
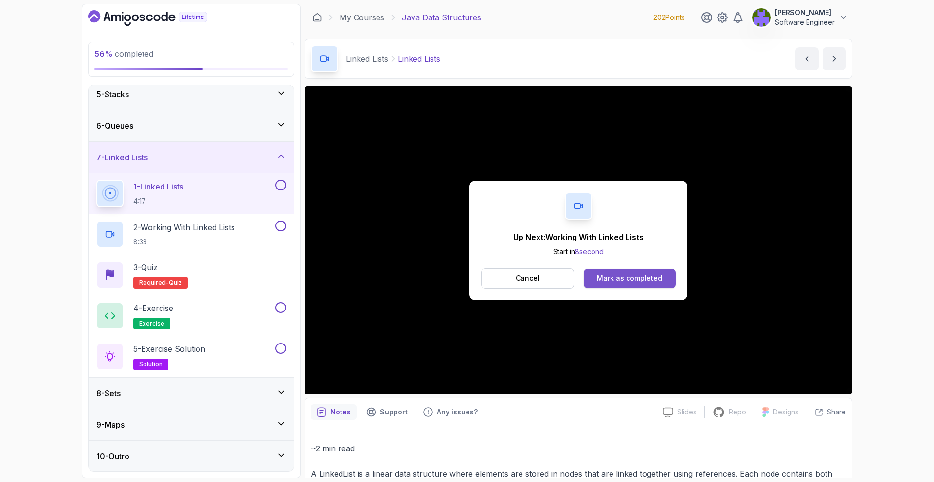
click at [618, 282] on div "Mark as completed" at bounding box center [629, 279] width 65 height 10
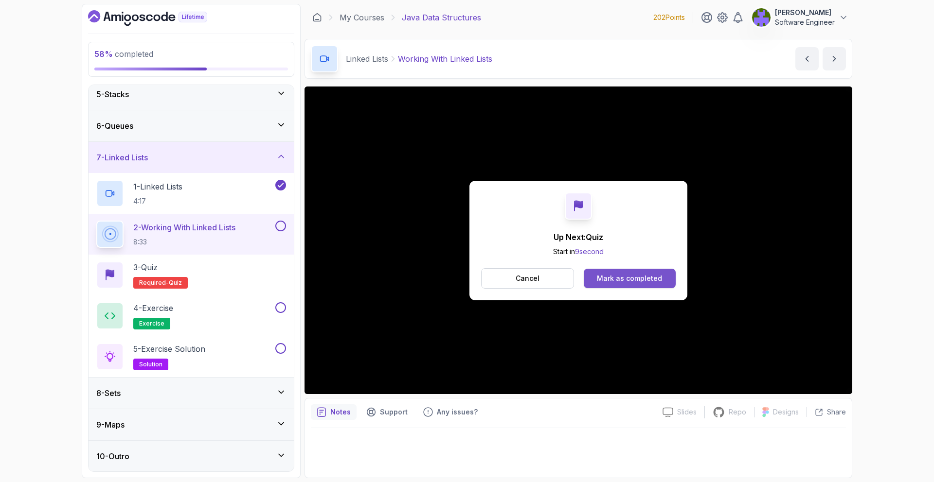
click at [662, 285] on button "Mark as completed" at bounding box center [629, 278] width 92 height 19
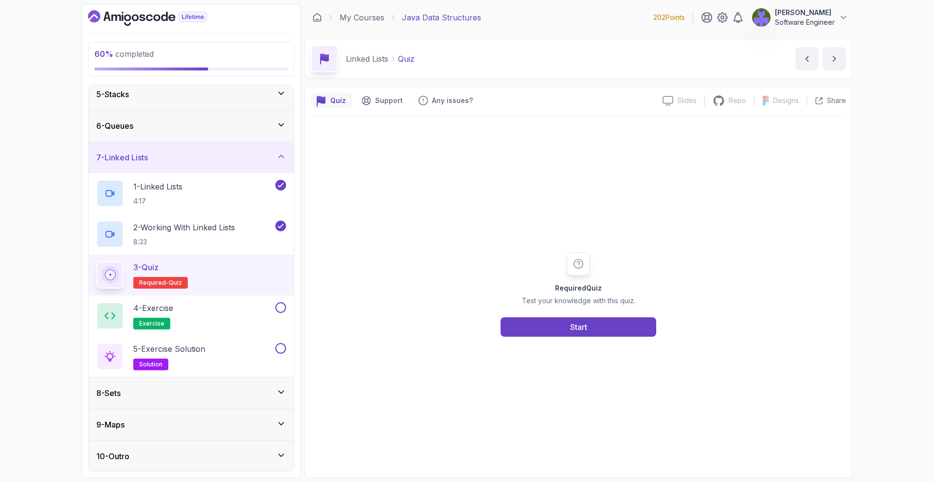
click at [620, 340] on div "Required Quiz Test your knowledge with this quiz. Start" at bounding box center [578, 294] width 535 height 355
click at [622, 335] on button "Start" at bounding box center [578, 326] width 156 height 19
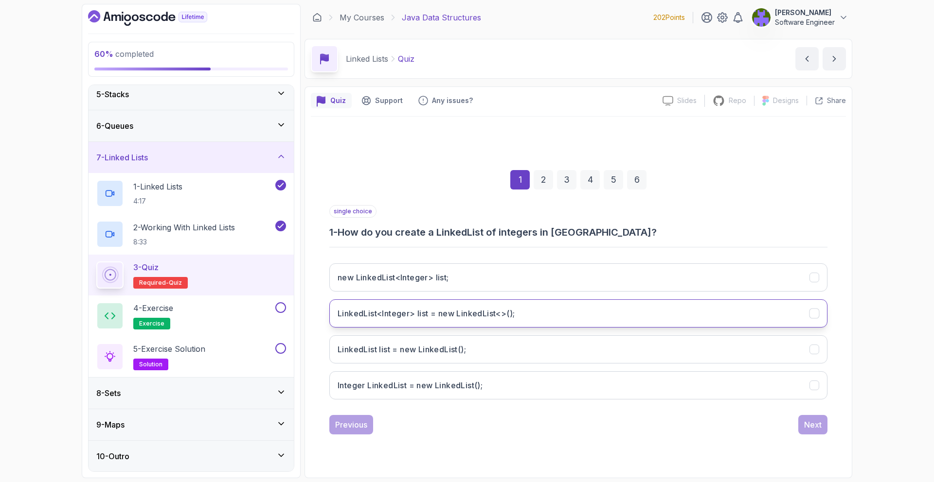
click at [559, 304] on button "LinkedList<Integer> list = new LinkedList<>();" at bounding box center [578, 313] width 498 height 28
click at [804, 425] on div "Next" at bounding box center [813, 425] width 18 height 12
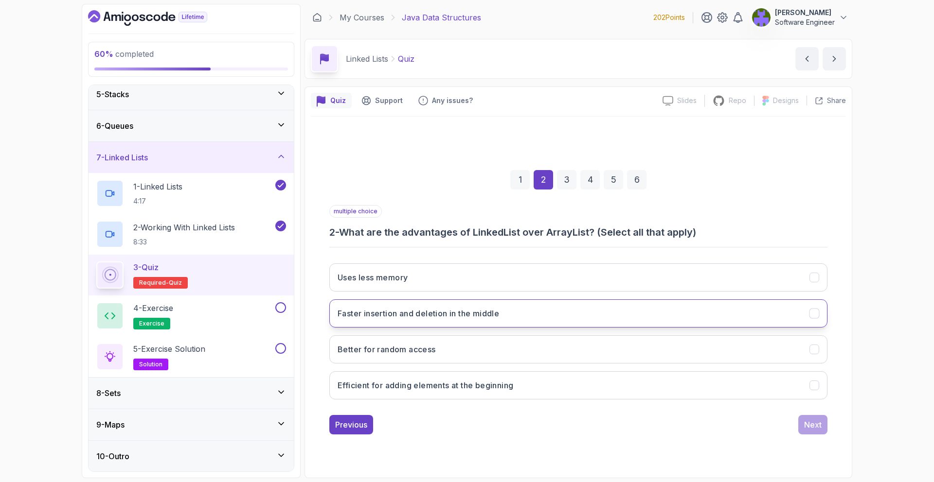
click at [516, 305] on button "Faster insertion and deletion in the middle" at bounding box center [578, 313] width 498 height 28
click at [777, 354] on button "Better for random access" at bounding box center [578, 349] width 498 height 28
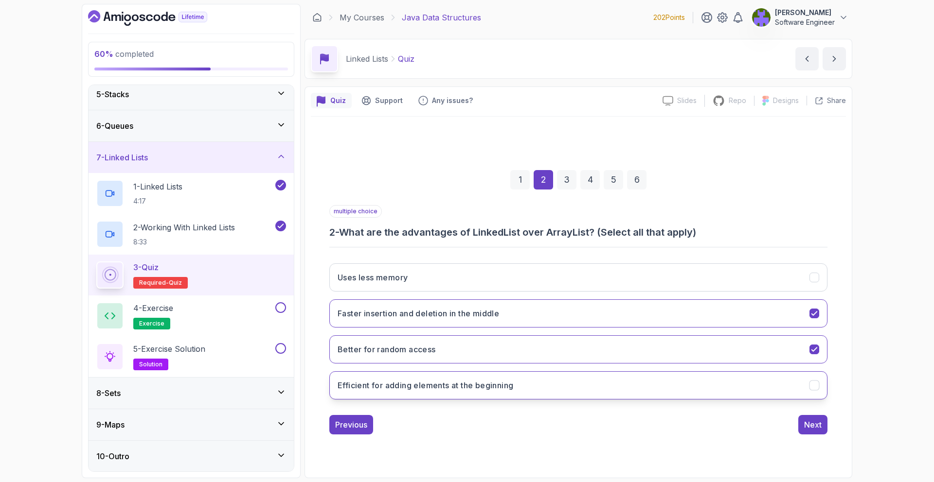
click at [779, 377] on button "Efficient for adding elements at the beginning" at bounding box center [578, 385] width 498 height 28
click at [824, 425] on button "Next" at bounding box center [812, 424] width 29 height 19
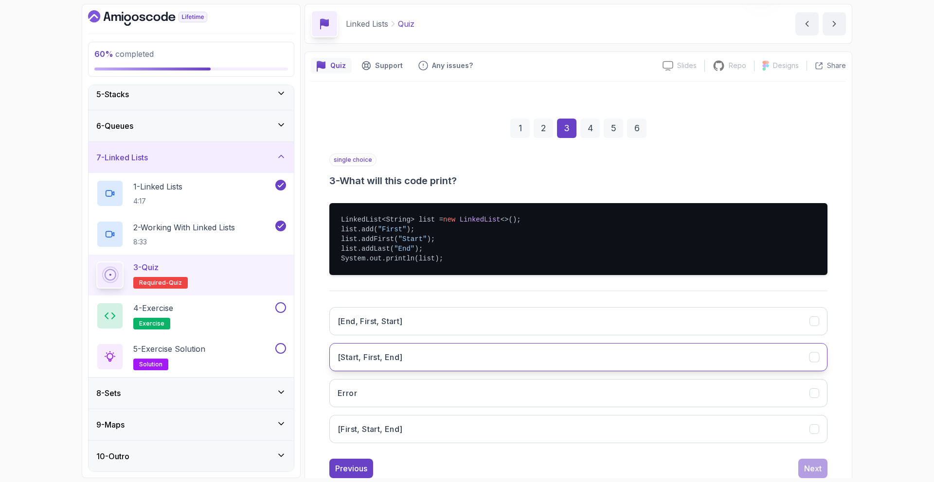
scroll to position [36, 0]
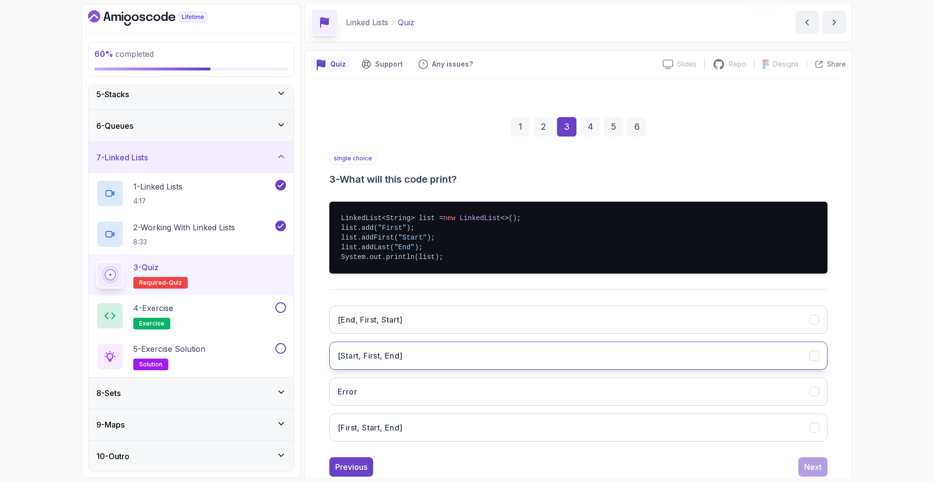
click at [441, 346] on button "[Start, First, End]" at bounding box center [578, 356] width 498 height 28
click at [823, 467] on button "Next" at bounding box center [812, 467] width 29 height 19
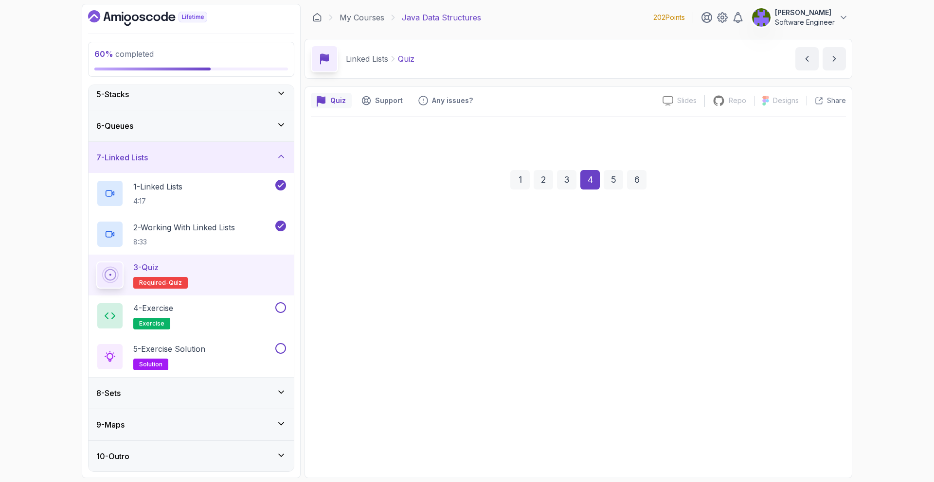
scroll to position [0, 0]
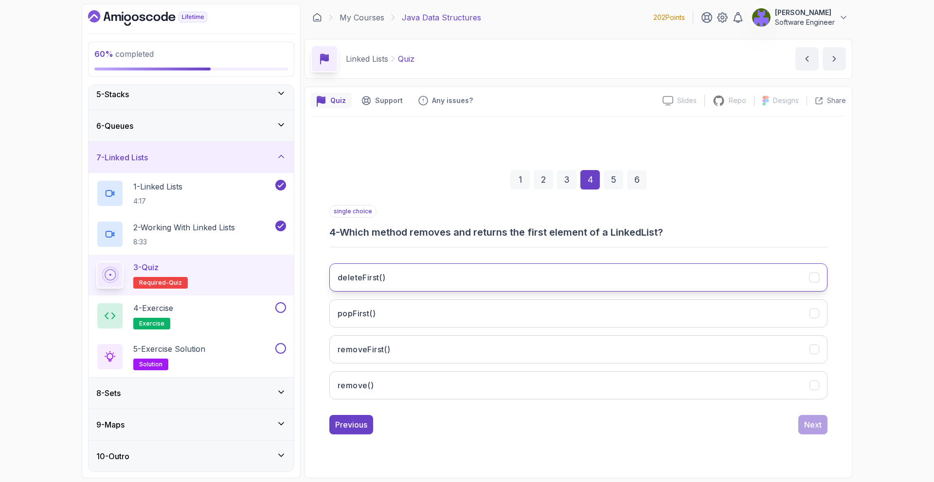
click at [486, 282] on button "deleteFirst()" at bounding box center [578, 278] width 498 height 28
click at [826, 431] on button "Next" at bounding box center [812, 424] width 29 height 19
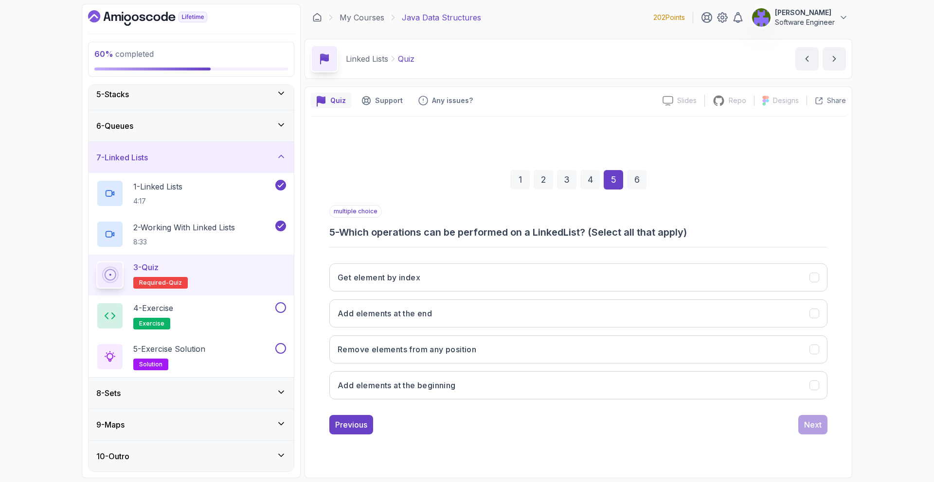
drag, startPoint x: 598, startPoint y: 172, endPoint x: 594, endPoint y: 183, distance: 12.2
click at [597, 172] on div "4" at bounding box center [589, 179] width 19 height 19
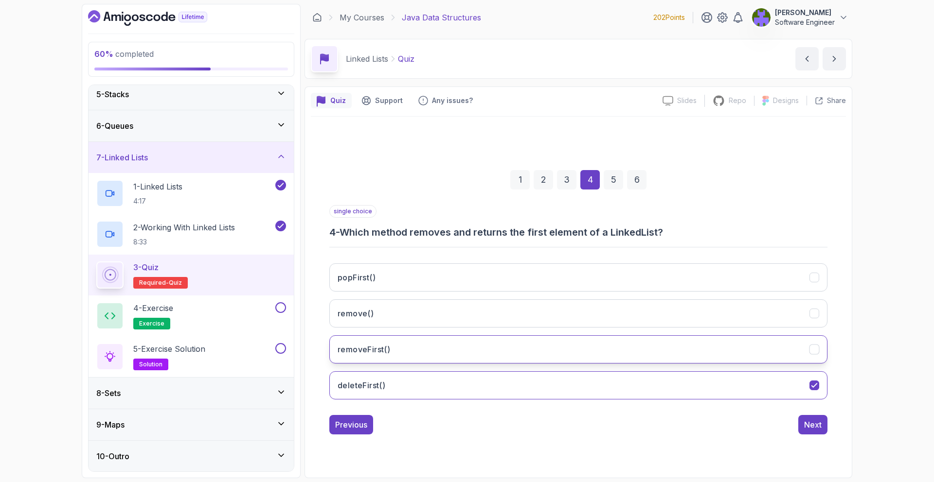
click at [552, 338] on button "removeFirst()" at bounding box center [578, 349] width 498 height 28
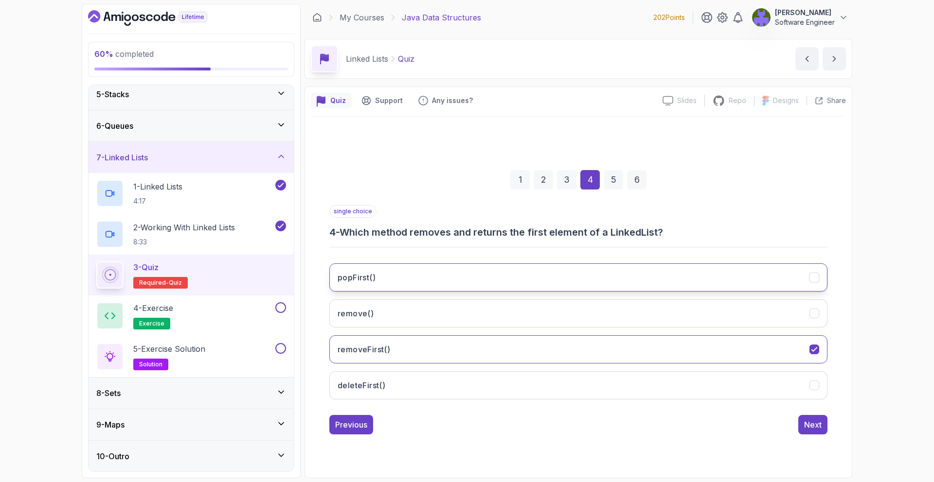
click at [780, 285] on button "popFirst()" at bounding box center [578, 278] width 498 height 28
click at [820, 420] on div "Next" at bounding box center [813, 425] width 18 height 12
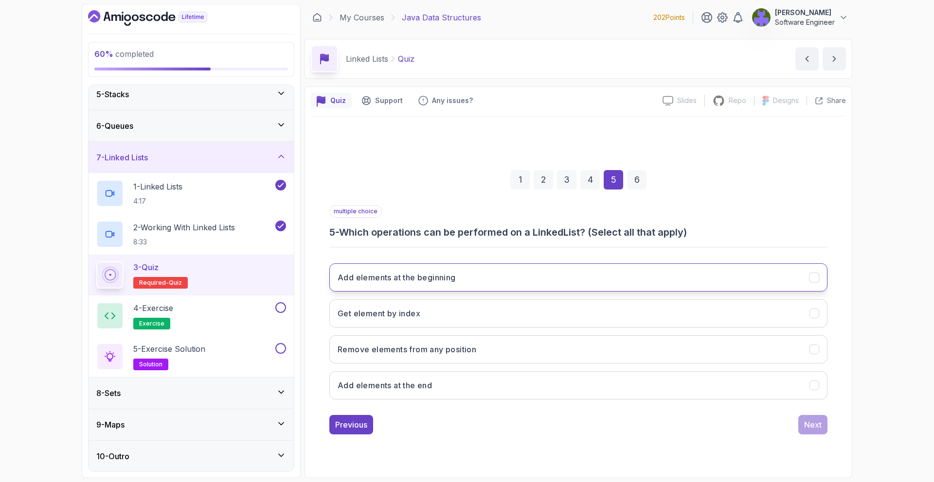
click at [509, 271] on button "Add elements at the beginning" at bounding box center [578, 278] width 498 height 28
click at [505, 313] on button "Get element by index" at bounding box center [578, 313] width 498 height 28
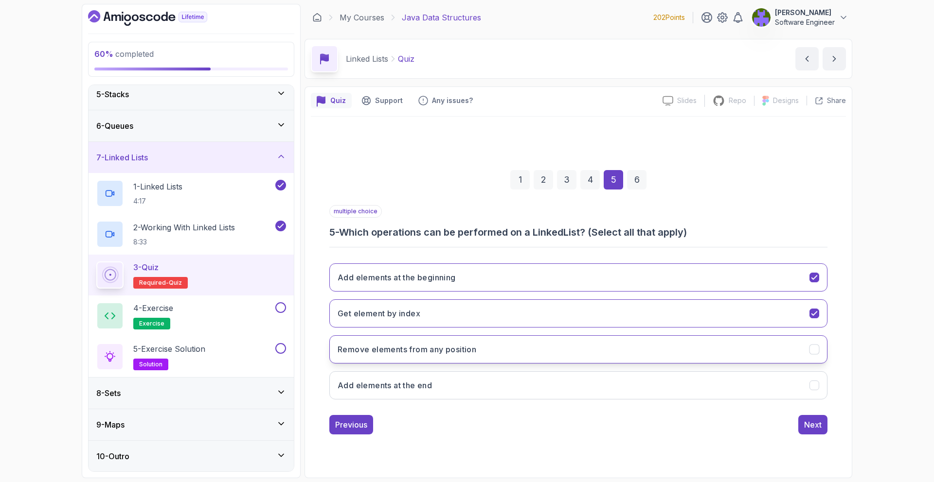
click at [506, 337] on button "Remove elements from any position" at bounding box center [578, 349] width 498 height 28
click at [531, 373] on button "Add elements at the end" at bounding box center [578, 385] width 498 height 28
click at [819, 427] on div "Next" at bounding box center [813, 425] width 18 height 12
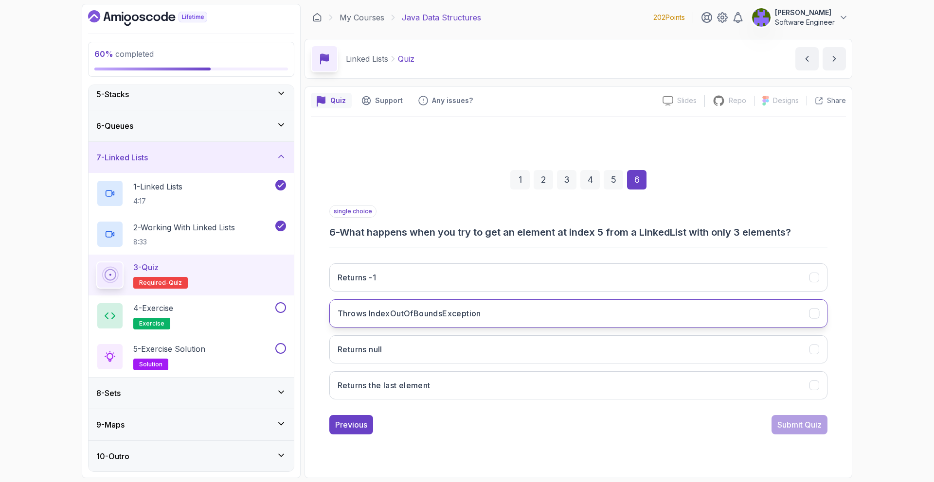
click at [597, 302] on button "Throws IndexOutOfBoundsException" at bounding box center [578, 313] width 498 height 28
click at [777, 422] on div "Submit Quiz" at bounding box center [799, 425] width 44 height 12
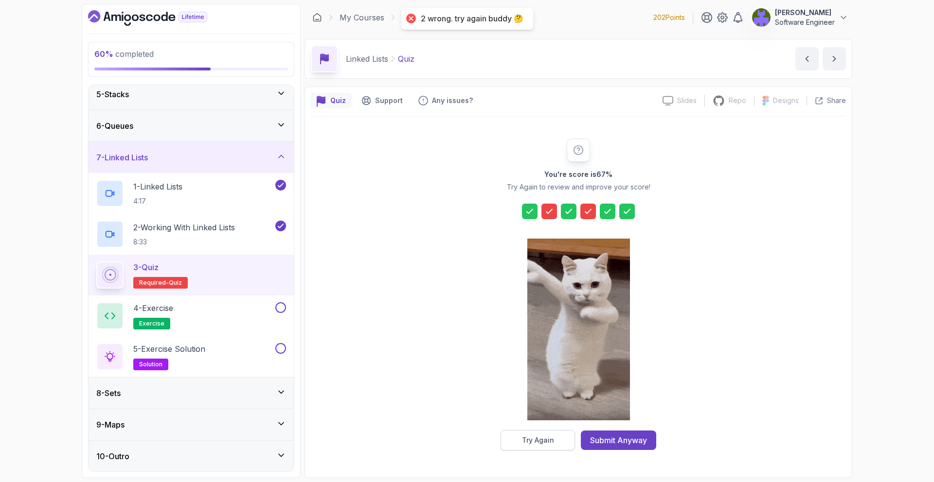
click at [564, 434] on button "Try Again" at bounding box center [537, 440] width 74 height 20
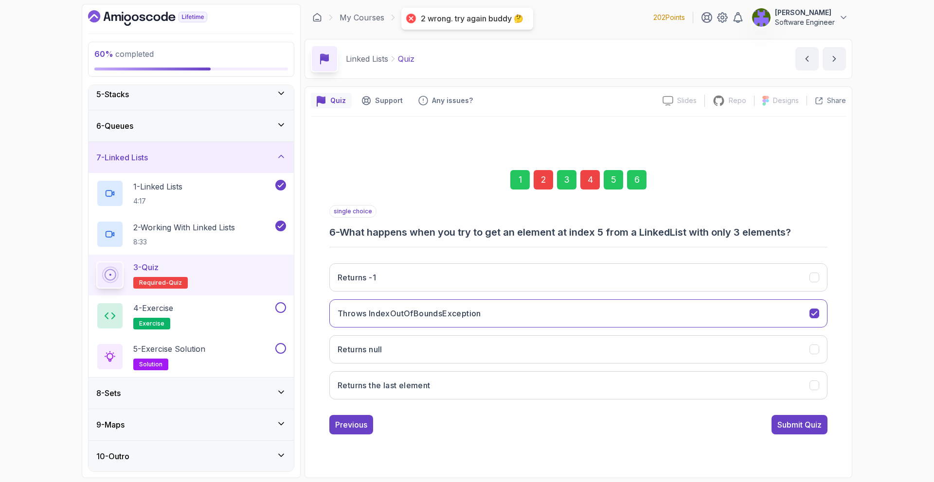
click at [544, 190] on div "1 2 3 4 5 6" at bounding box center [578, 180] width 498 height 51
click at [545, 186] on div "2" at bounding box center [542, 179] width 19 height 19
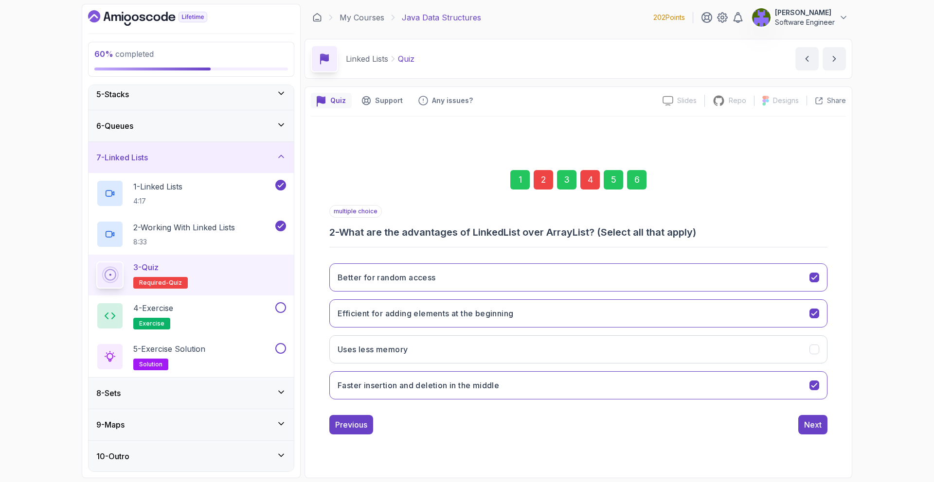
click at [550, 292] on div "Better for random access Efficient for adding elements at the beginning Uses le…" at bounding box center [578, 332] width 498 height 152
click at [558, 279] on button "Better for random access" at bounding box center [578, 278] width 498 height 28
click at [625, 172] on div "1 2 3 4 5 6" at bounding box center [578, 180] width 498 height 51
click at [631, 178] on div "6" at bounding box center [636, 179] width 19 height 19
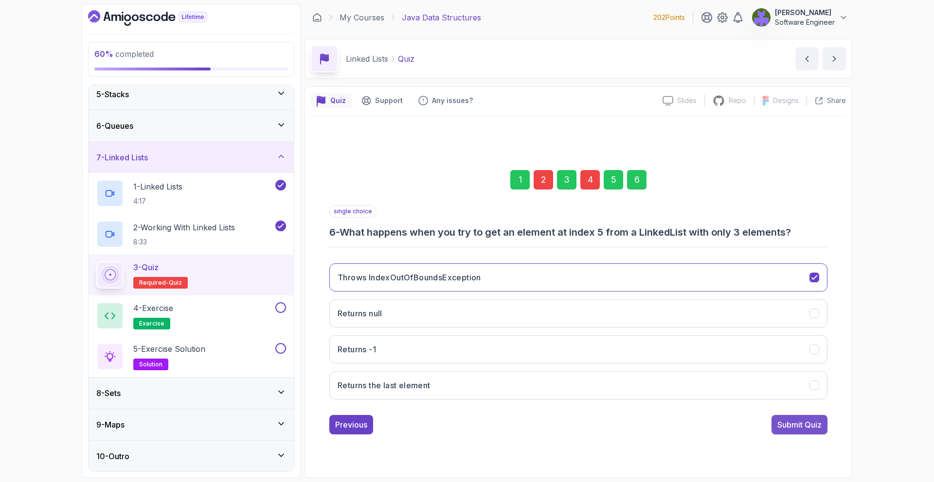
click at [797, 424] on div "Submit Quiz" at bounding box center [799, 425] width 44 height 12
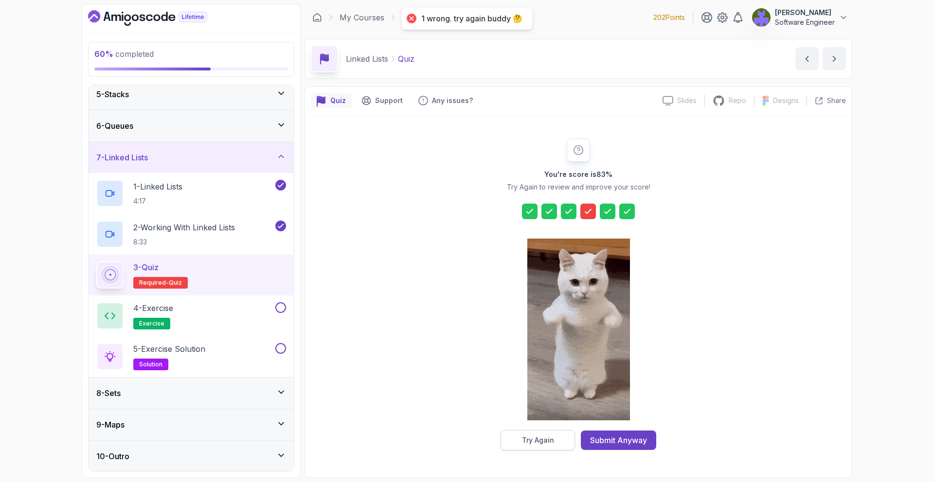
click at [536, 439] on div "Try Again" at bounding box center [538, 441] width 32 height 10
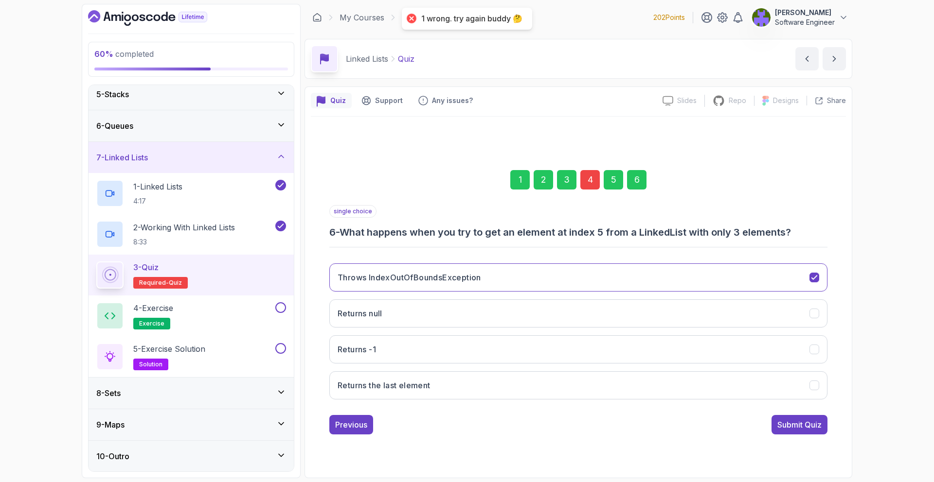
click at [597, 188] on div "4" at bounding box center [589, 179] width 19 height 19
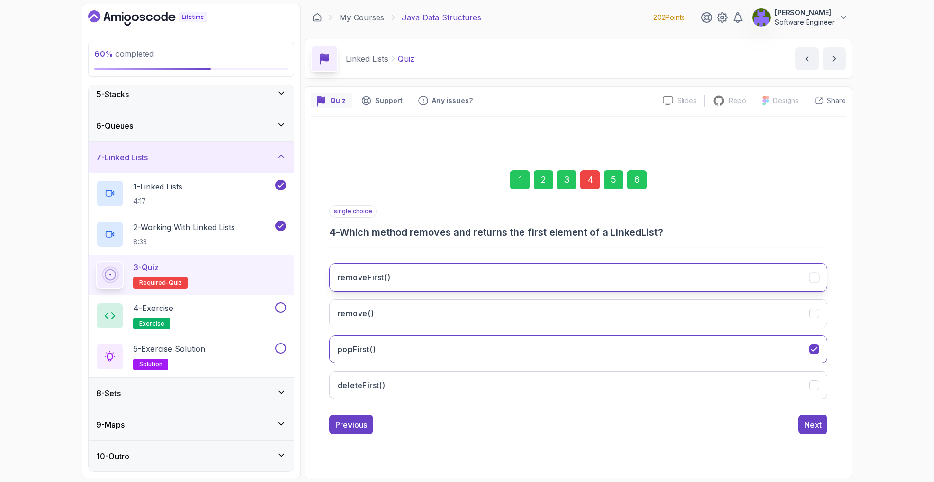
click at [566, 276] on button "removeFirst()" at bounding box center [578, 278] width 498 height 28
click at [634, 179] on div "6" at bounding box center [636, 179] width 19 height 19
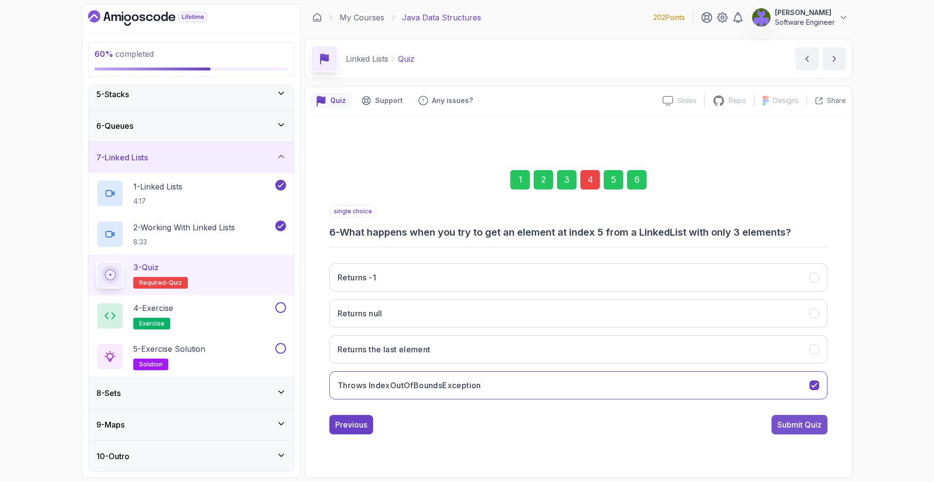
click at [796, 424] on div "Submit Quiz" at bounding box center [799, 425] width 44 height 12
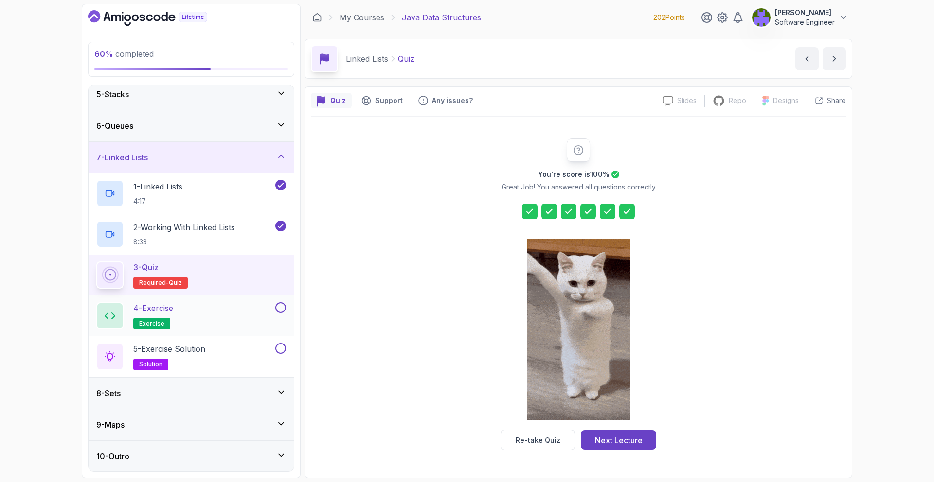
click at [264, 321] on div "4 - Exercise exercise" at bounding box center [184, 315] width 177 height 27
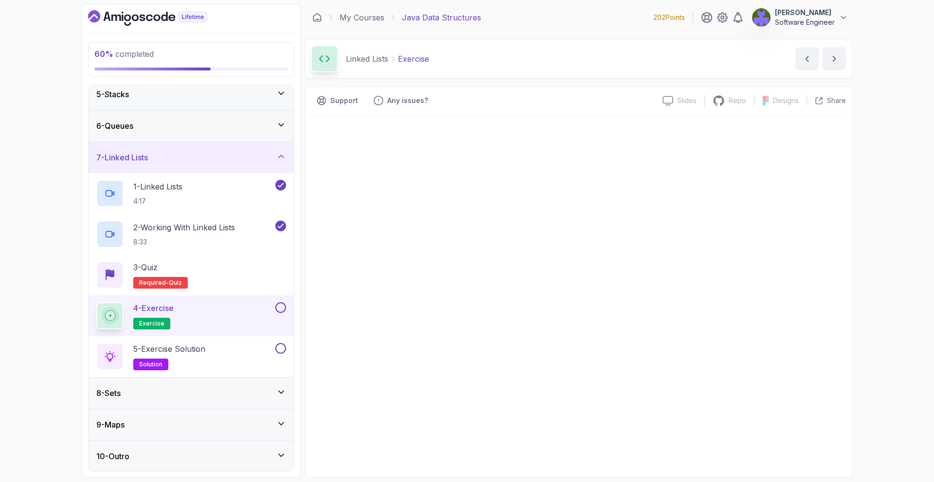
click at [224, 305] on div "4 - Exercise exercise" at bounding box center [184, 315] width 177 height 27
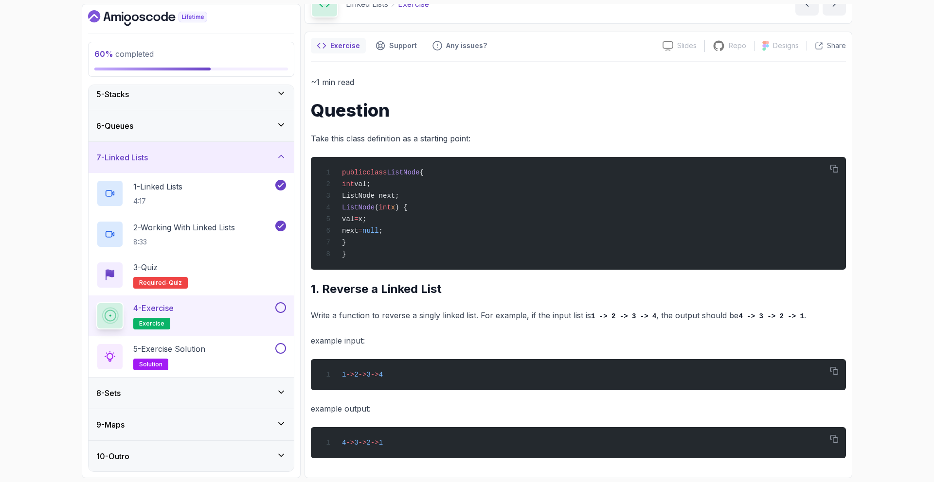
scroll to position [60, 0]
click at [427, 319] on p "Write a function to reverse a singly linked list. For example, if the input lis…" at bounding box center [578, 316] width 535 height 14
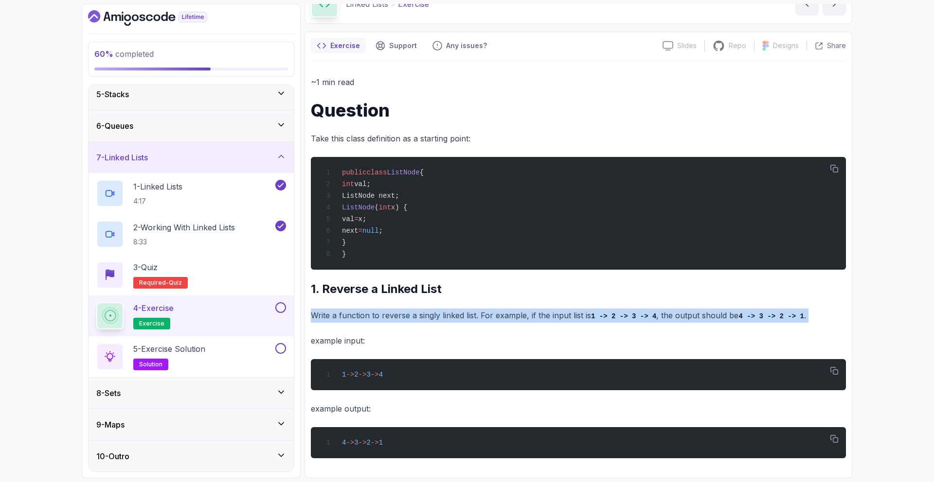
click at [427, 319] on p "Write a function to reverse a singly linked list. For example, if the input lis…" at bounding box center [578, 316] width 535 height 14
copy div "Write a function to reverse a singly linked list. For example, if the input lis…"
click at [282, 309] on button at bounding box center [280, 307] width 11 height 11
click at [264, 364] on div "5 - Exercise Solution solution" at bounding box center [184, 356] width 177 height 27
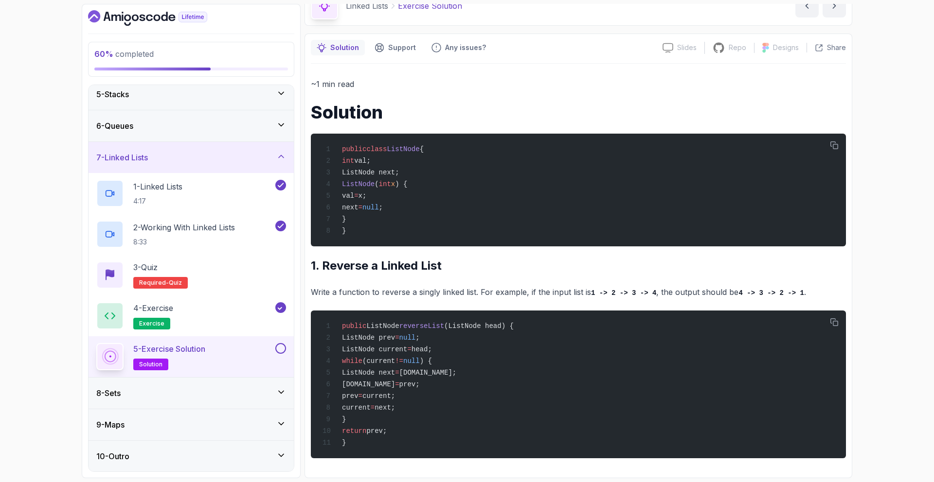
scroll to position [60, 0]
click at [289, 345] on div "5 - Exercise Solution solution" at bounding box center [190, 356] width 205 height 41
click at [274, 351] on div at bounding box center [279, 348] width 13 height 11
click at [275, 351] on div at bounding box center [279, 348] width 13 height 11
click at [277, 352] on button at bounding box center [280, 348] width 11 height 11
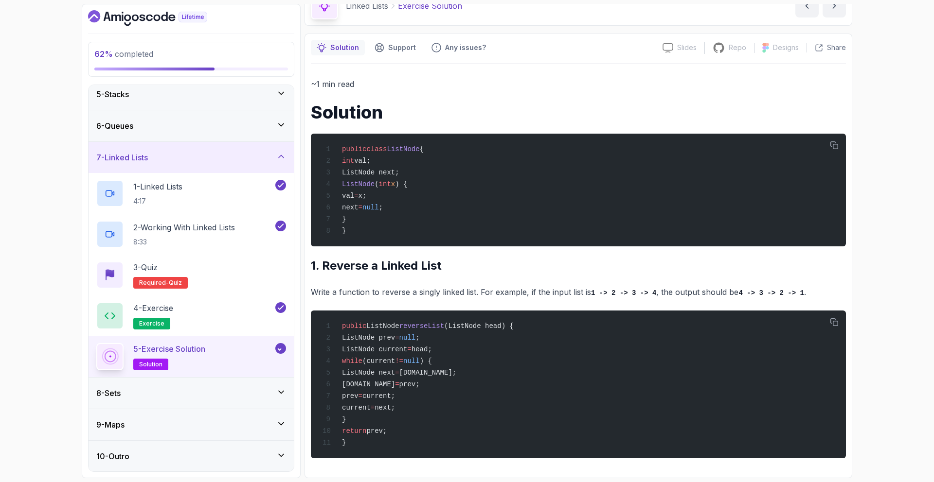
click at [283, 347] on icon at bounding box center [280, 349] width 9 height 10
click at [283, 347] on button at bounding box center [280, 348] width 11 height 11
click at [248, 386] on div "8 - Sets" at bounding box center [190, 393] width 205 height 31
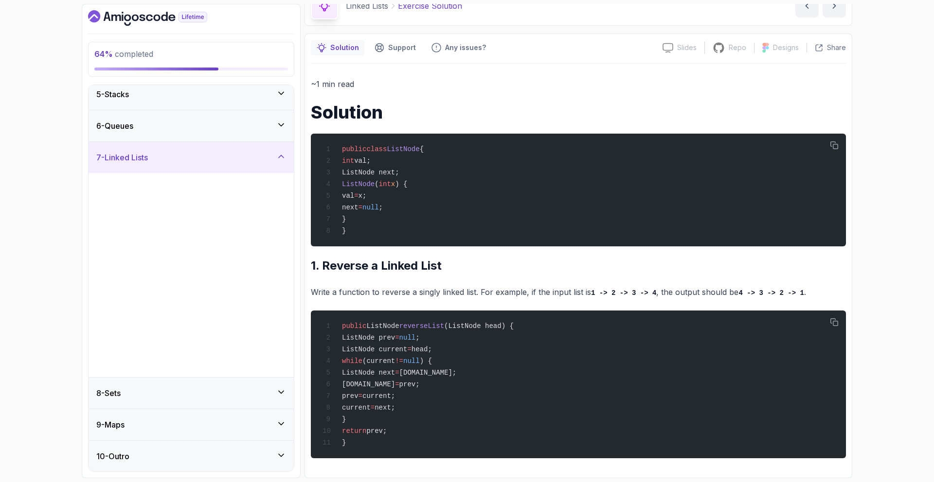
scroll to position [0, 0]
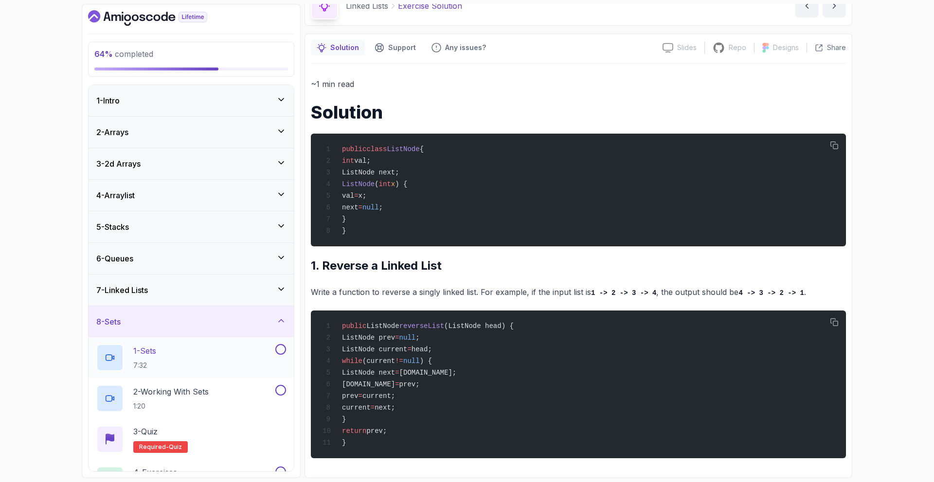
click at [253, 367] on div "1 - Sets 7:32" at bounding box center [184, 357] width 177 height 27
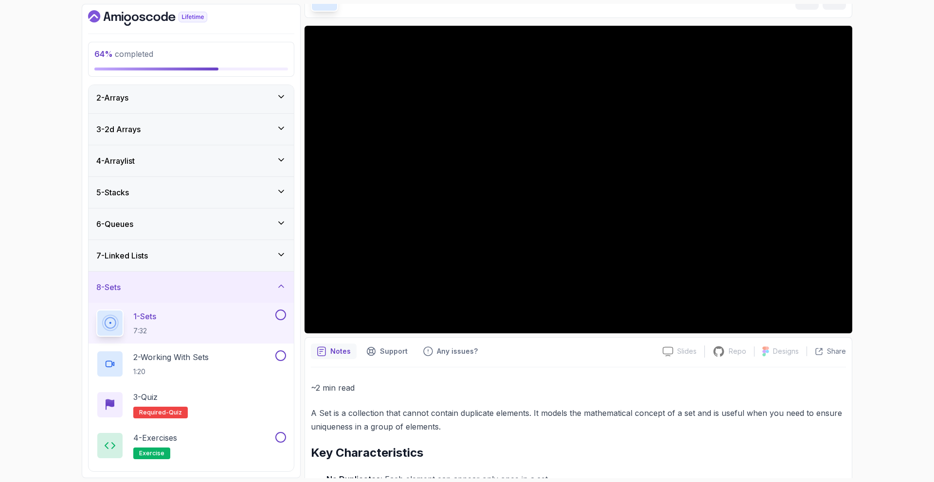
scroll to position [133, 0]
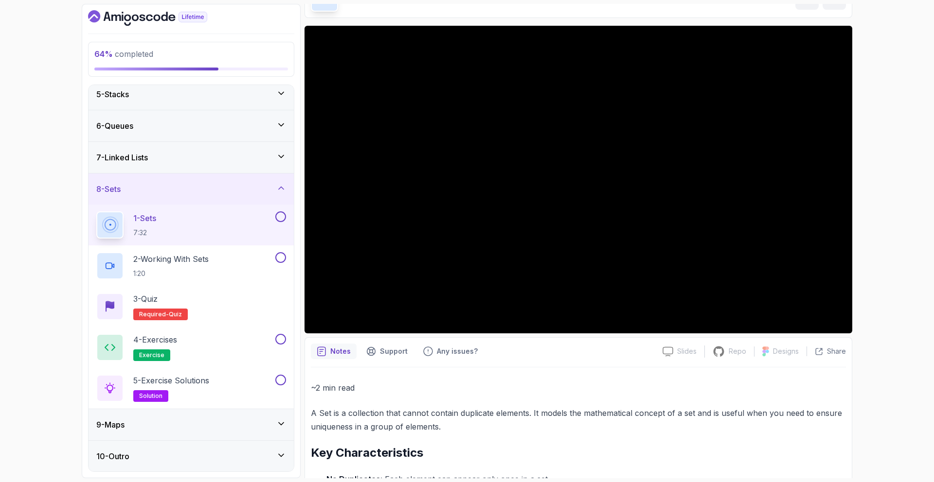
click at [285, 218] on button at bounding box center [280, 216] width 11 height 11
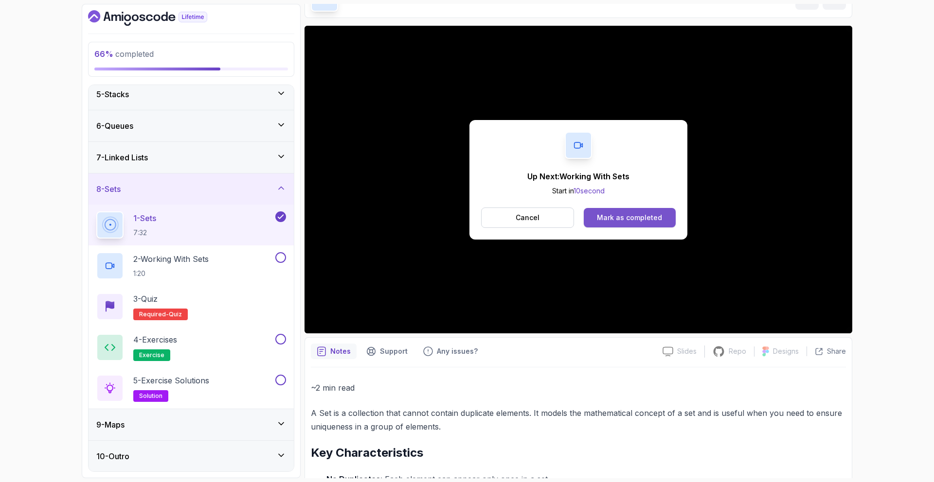
click at [610, 225] on button "Mark as completed" at bounding box center [629, 217] width 92 height 19
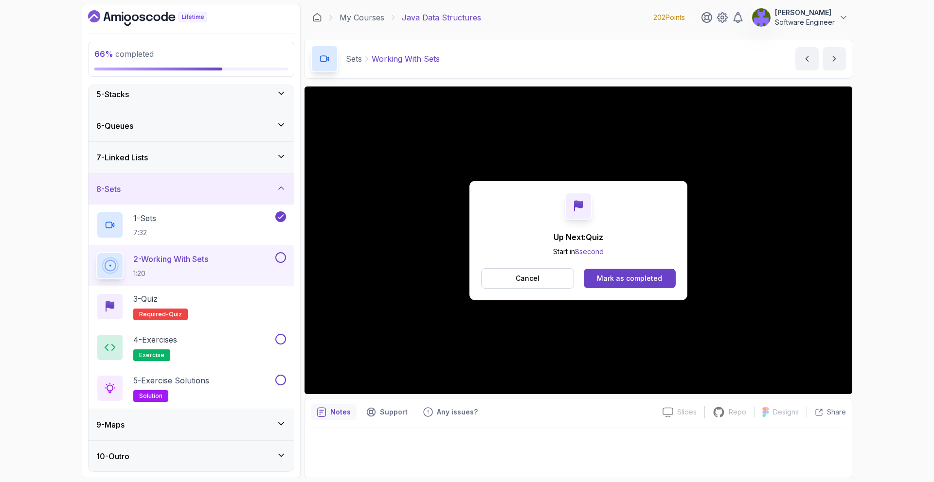
click at [631, 295] on div "Up Next: Quiz Start in 8 second Cancel Mark as completed" at bounding box center [578, 241] width 218 height 120
click at [634, 279] on div "Mark as completed" at bounding box center [629, 279] width 65 height 10
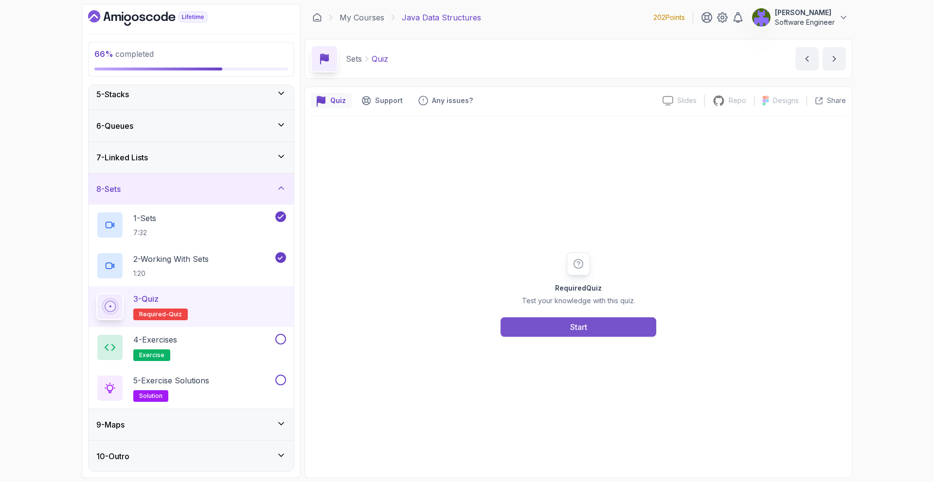
click at [607, 320] on button "Start" at bounding box center [578, 326] width 156 height 19
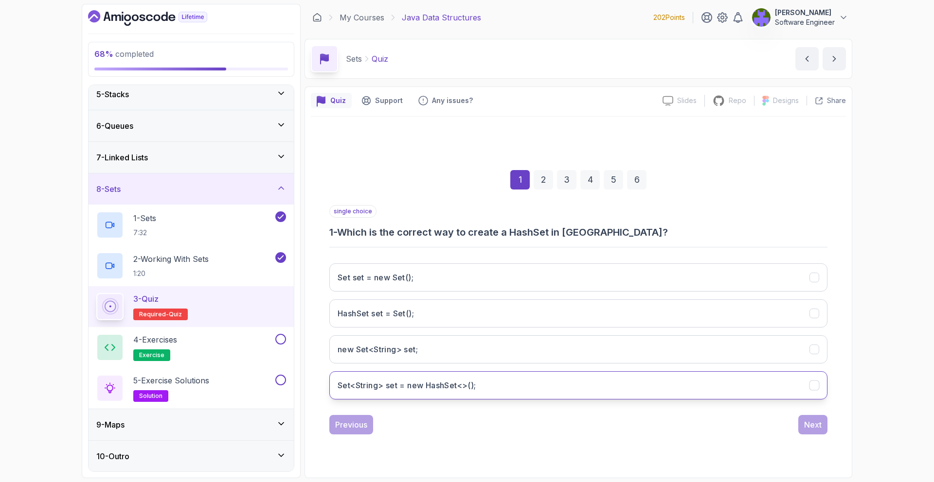
click at [511, 380] on button "Set<String> set = new HashSet<>();" at bounding box center [578, 385] width 498 height 28
click at [813, 422] on div "Next" at bounding box center [813, 425] width 18 height 12
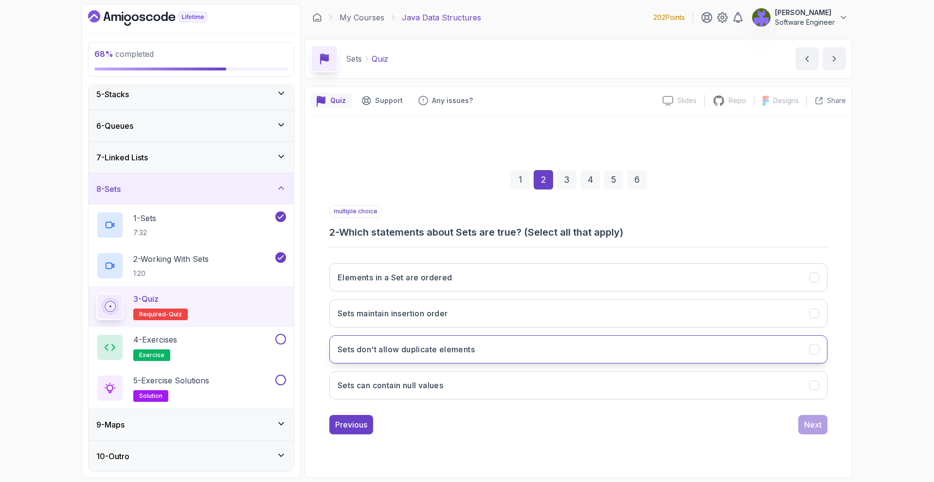
click at [502, 339] on button "Sets don't allow duplicate elements" at bounding box center [578, 349] width 498 height 28
click at [804, 428] on div "Next" at bounding box center [813, 425] width 18 height 12
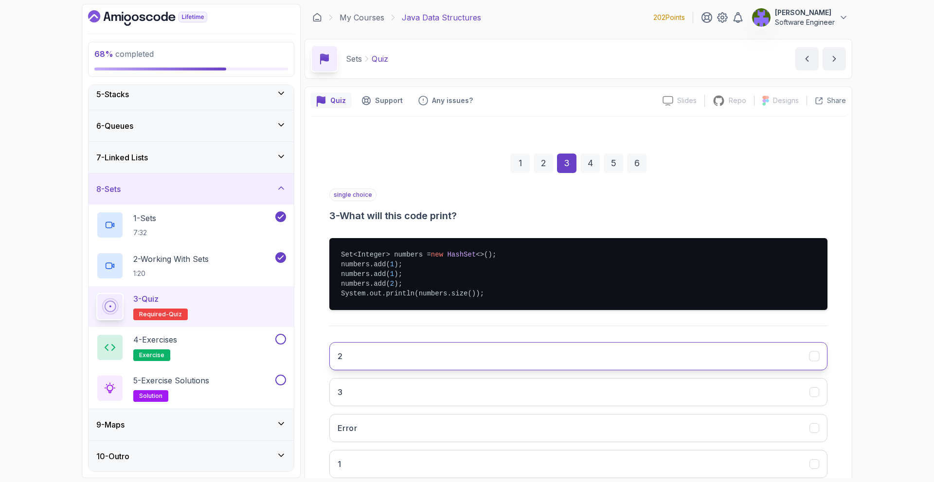
click at [503, 356] on button "2" at bounding box center [578, 356] width 498 height 28
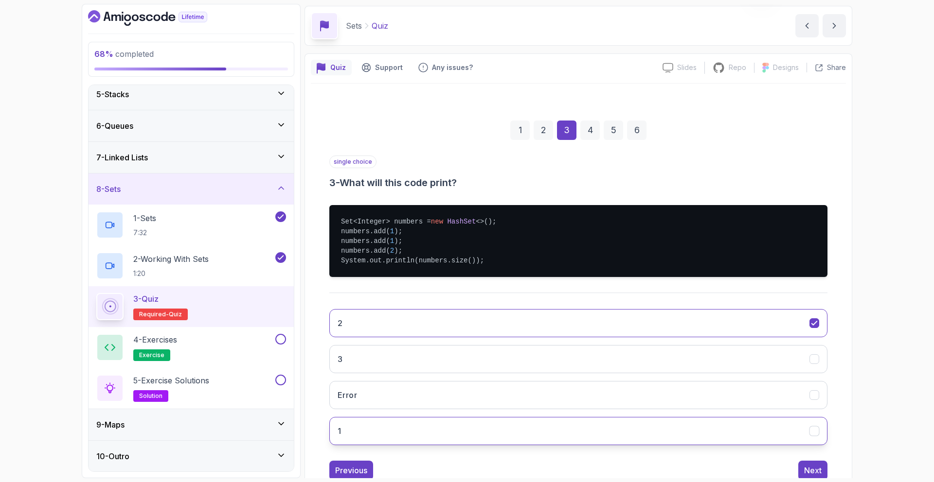
scroll to position [63, 0]
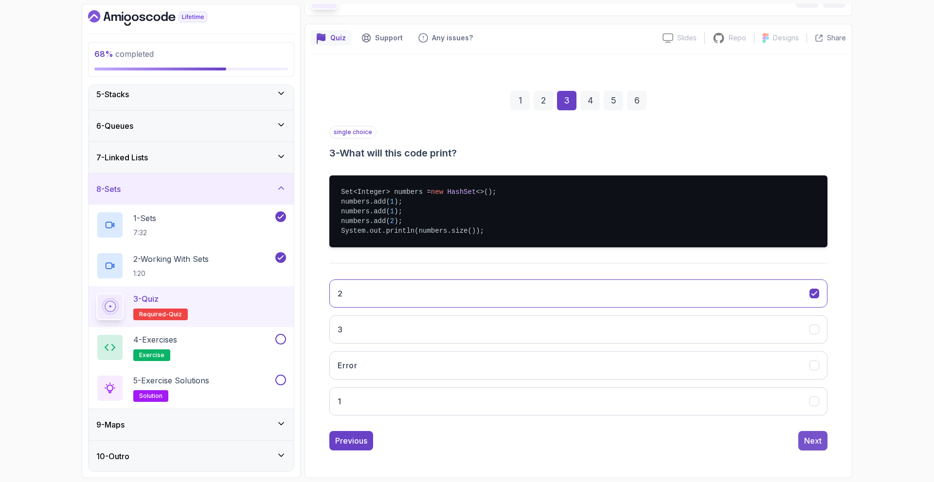
click at [811, 432] on button "Next" at bounding box center [812, 440] width 29 height 19
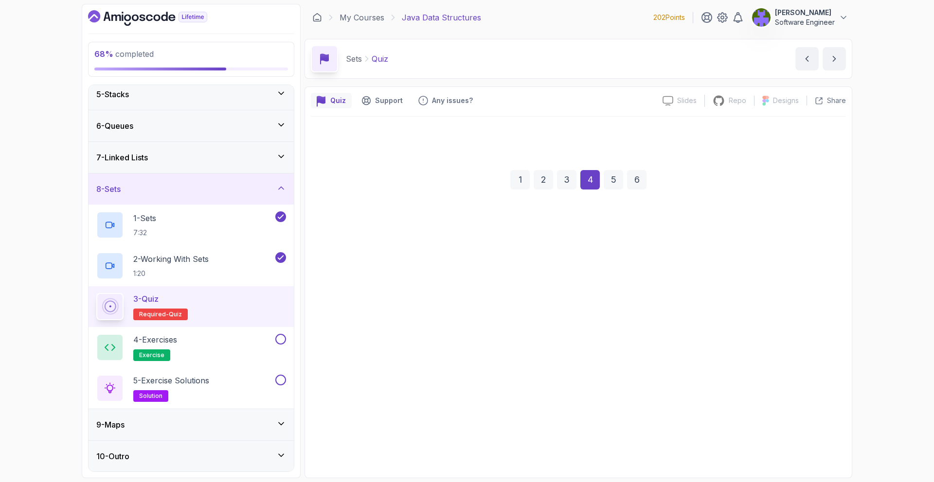
scroll to position [0, 0]
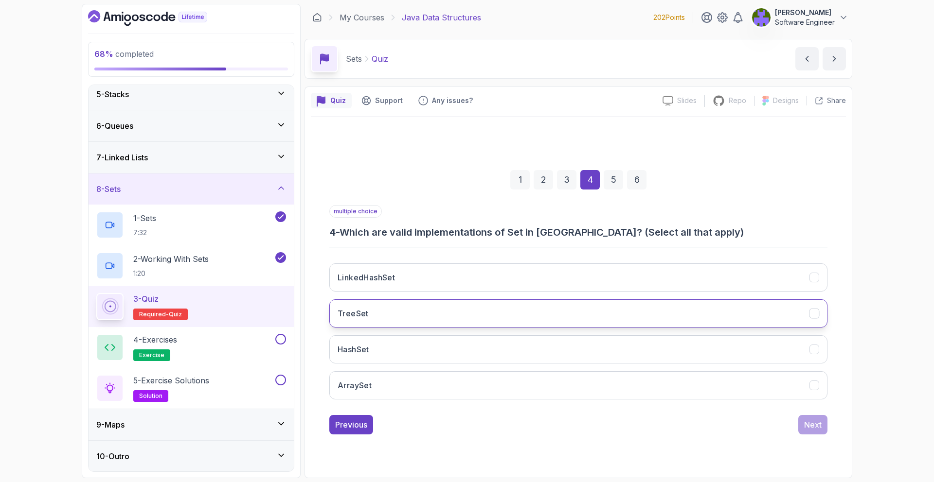
click at [484, 308] on button "TreeSet" at bounding box center [578, 313] width 498 height 28
click at [480, 352] on button "HashSet" at bounding box center [578, 349] width 498 height 28
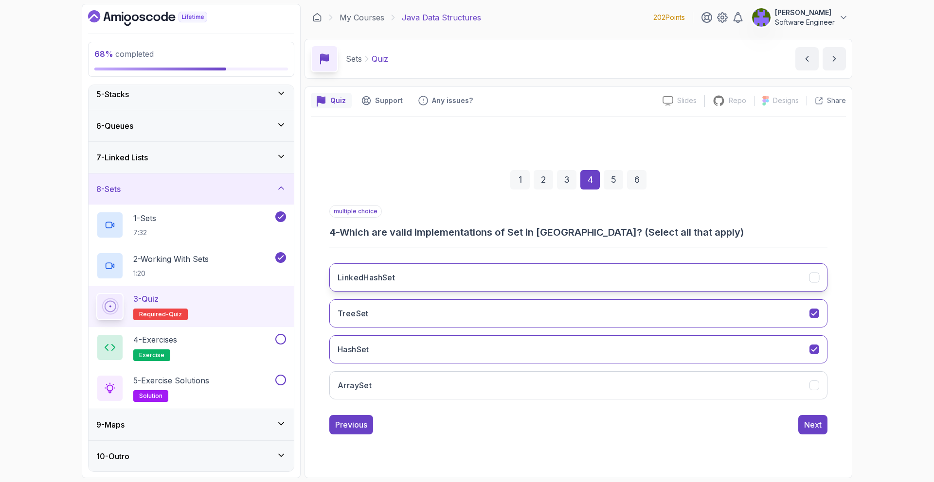
click at [524, 277] on button "LinkedHashSet" at bounding box center [578, 278] width 498 height 28
click at [806, 417] on button "Next" at bounding box center [812, 424] width 29 height 19
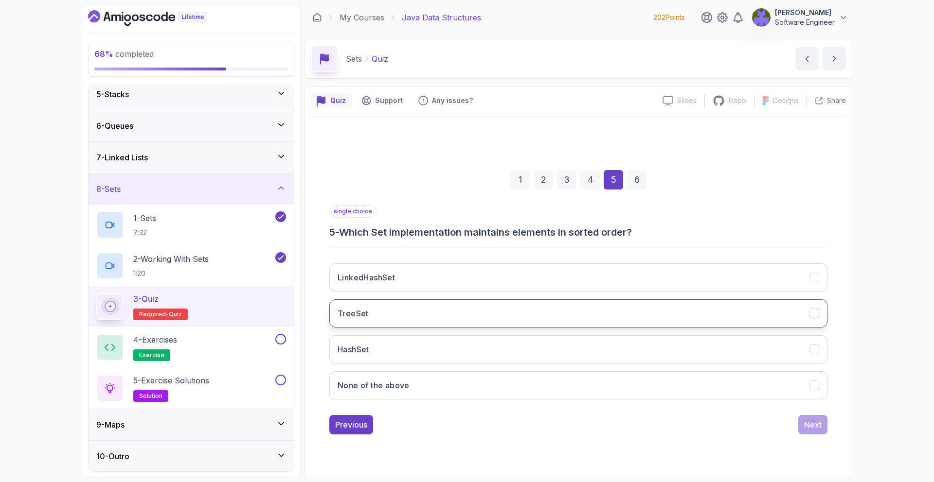
click at [573, 304] on button "TreeSet" at bounding box center [578, 313] width 498 height 28
click at [793, 426] on div "Previous Next" at bounding box center [578, 424] width 498 height 19
click at [826, 424] on button "Next" at bounding box center [812, 424] width 29 height 19
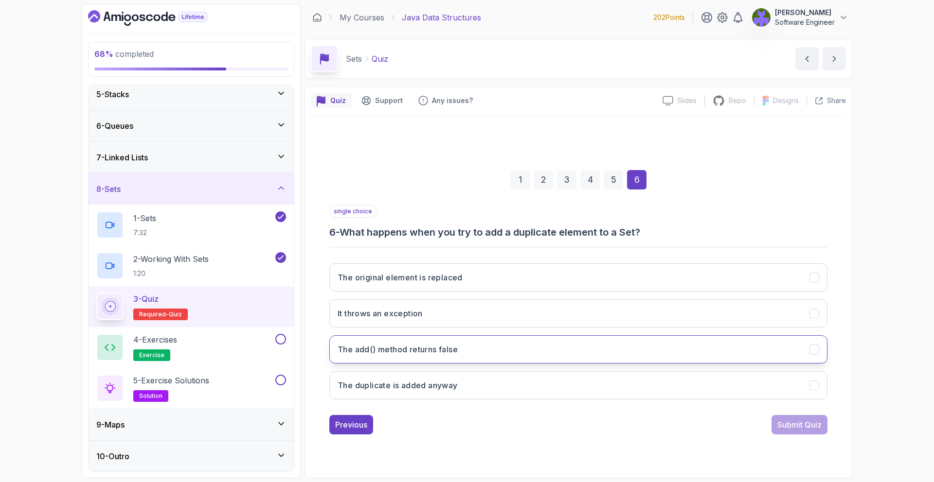
click at [660, 340] on button "The add() method returns false" at bounding box center [578, 349] width 498 height 28
click at [821, 419] on button "Submit Quiz" at bounding box center [799, 424] width 56 height 19
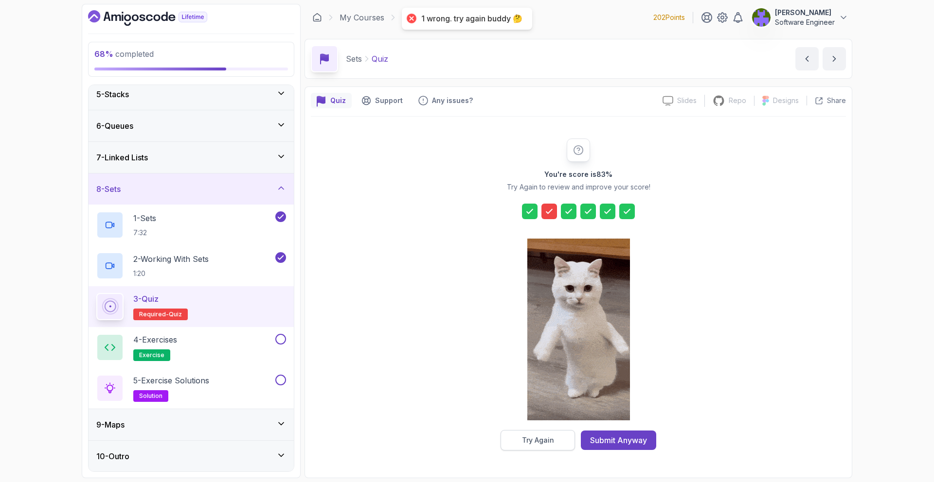
click at [561, 436] on button "Try Again" at bounding box center [537, 440] width 74 height 20
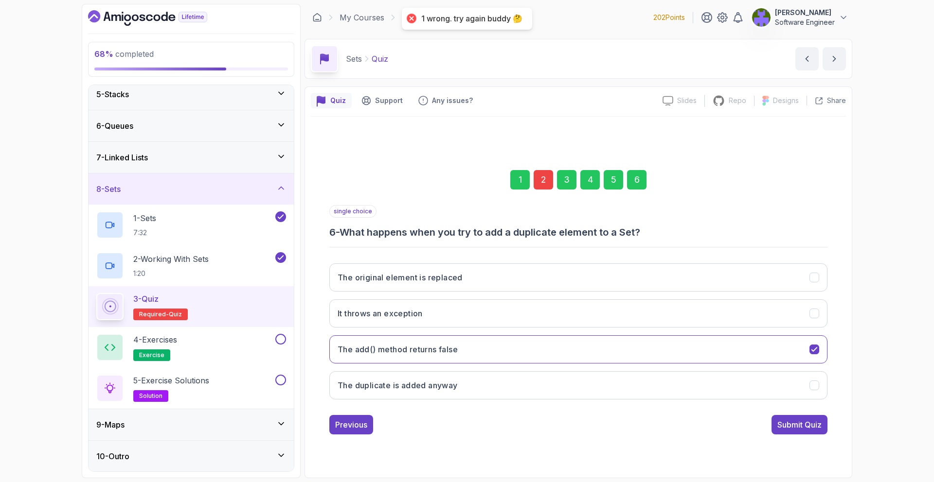
drag, startPoint x: 557, startPoint y: 157, endPoint x: 549, endPoint y: 174, distance: 19.4
click at [557, 157] on div "1 2 3 4 5 6" at bounding box center [578, 180] width 498 height 51
click at [546, 185] on div "2" at bounding box center [542, 179] width 19 height 19
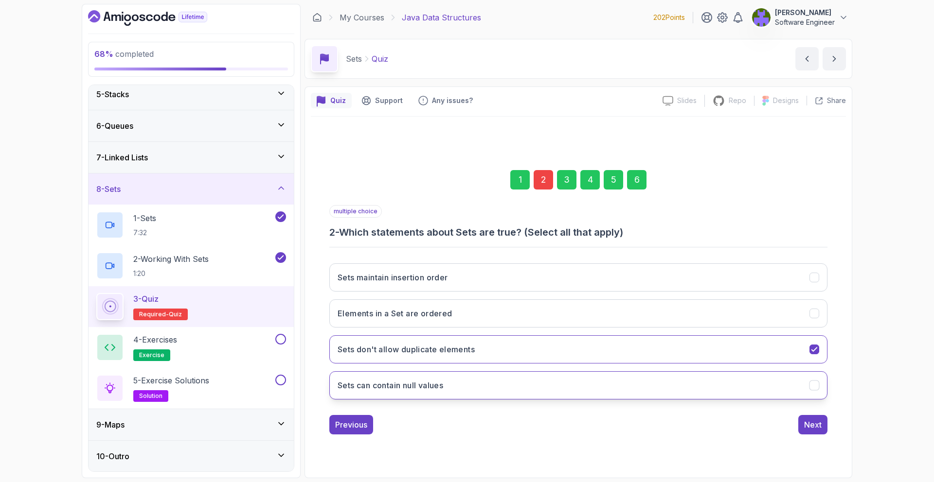
click at [591, 383] on button "Sets can contain null values" at bounding box center [578, 385] width 498 height 28
click at [818, 426] on div "Next" at bounding box center [813, 425] width 18 height 12
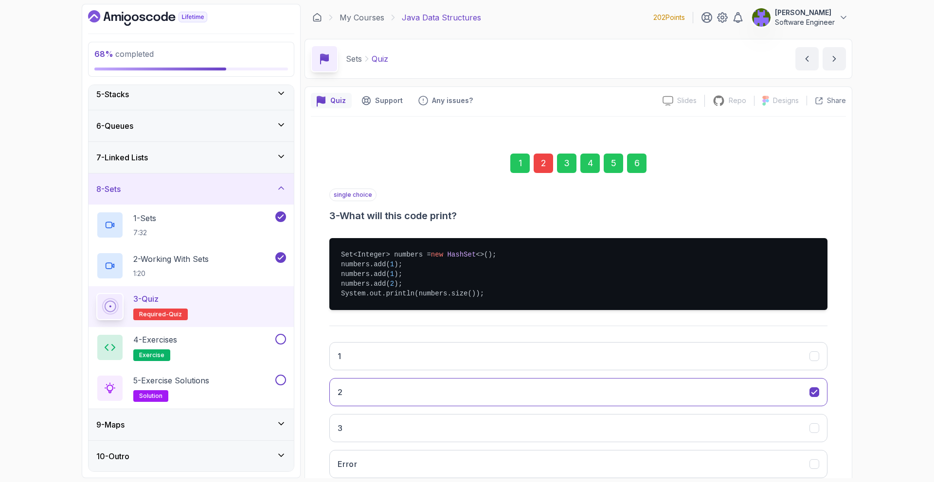
click at [630, 164] on div "6" at bounding box center [636, 163] width 19 height 19
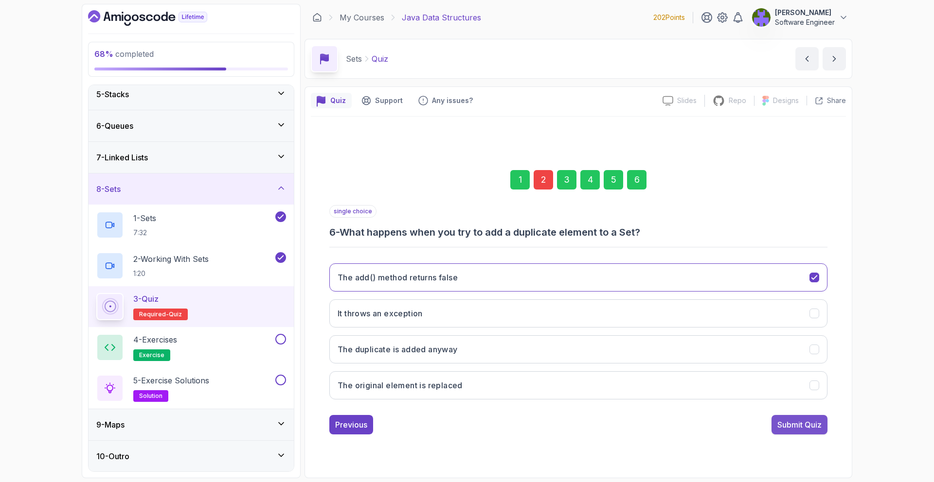
click at [802, 420] on div "Submit Quiz" at bounding box center [799, 425] width 44 height 12
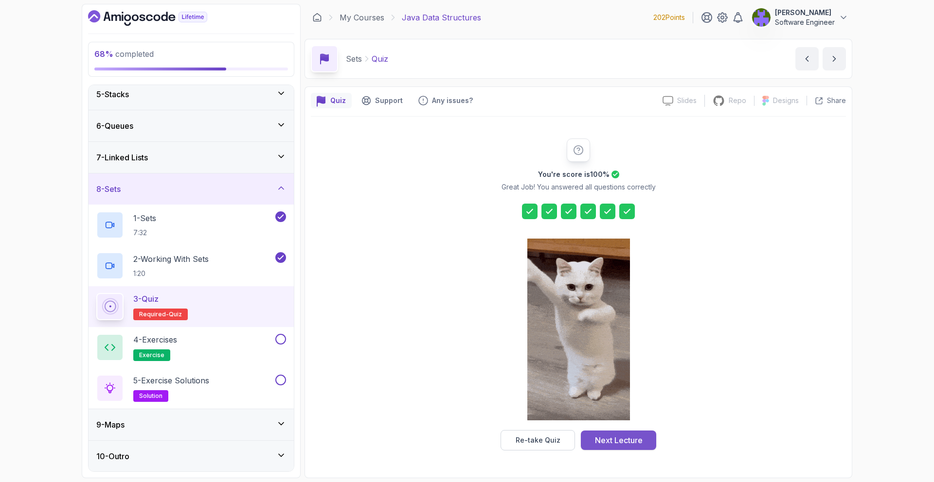
click at [607, 441] on div "Next Lecture" at bounding box center [619, 441] width 48 height 12
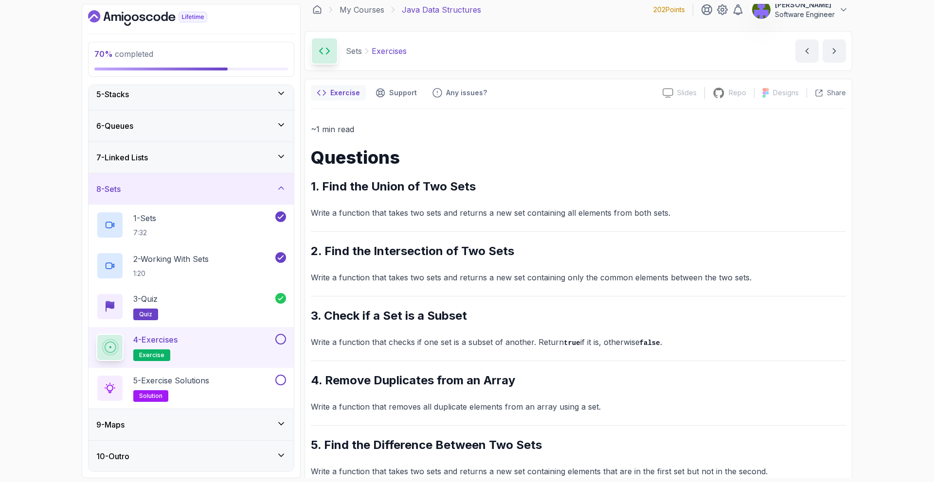
scroll to position [28, 0]
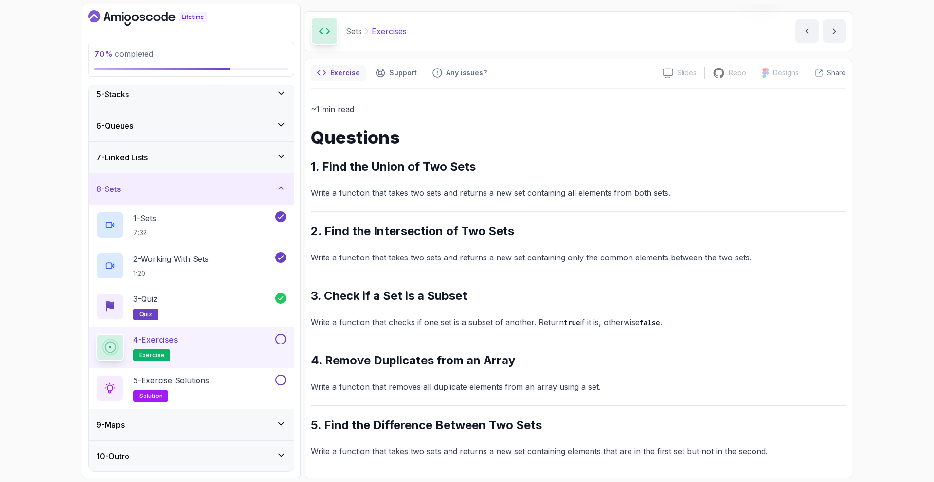
click at [290, 424] on div "9 - Maps" at bounding box center [190, 424] width 205 height 31
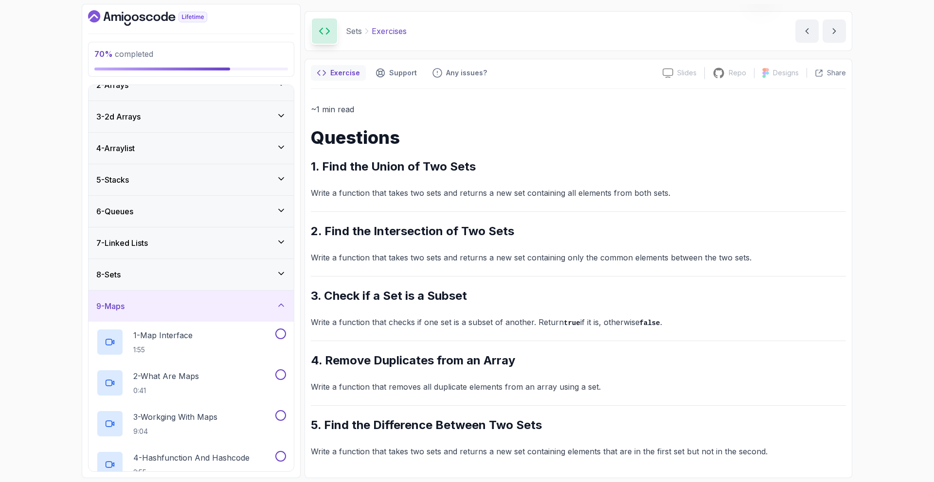
scroll to position [41, 0]
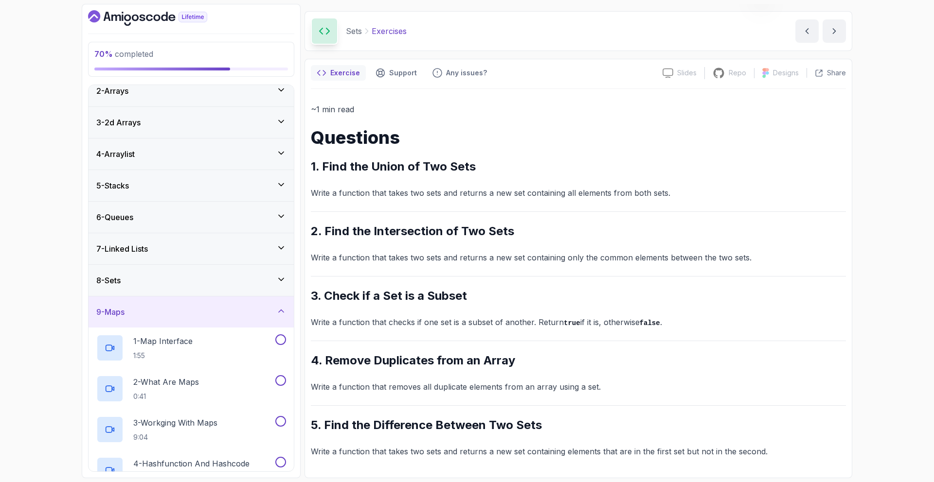
click at [275, 285] on div "8 - Sets" at bounding box center [191, 281] width 190 height 12
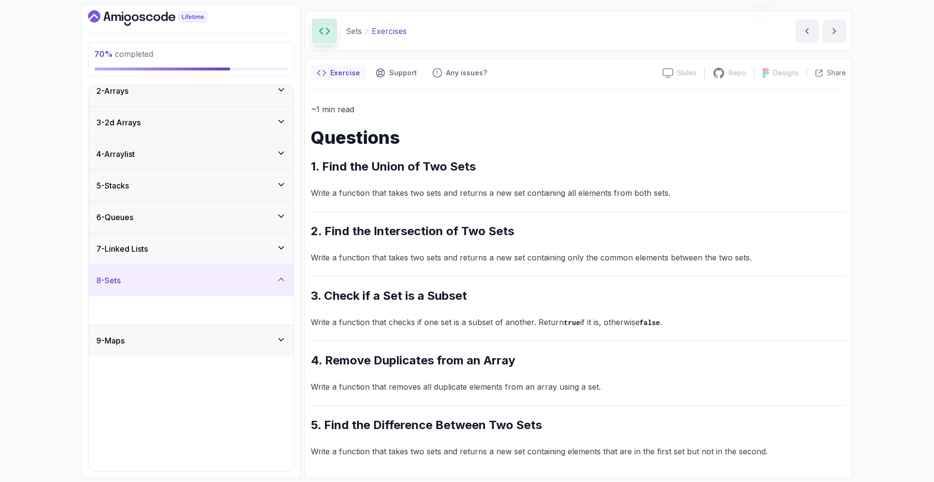
scroll to position [0, 0]
